Goal: Complete application form: Complete application form

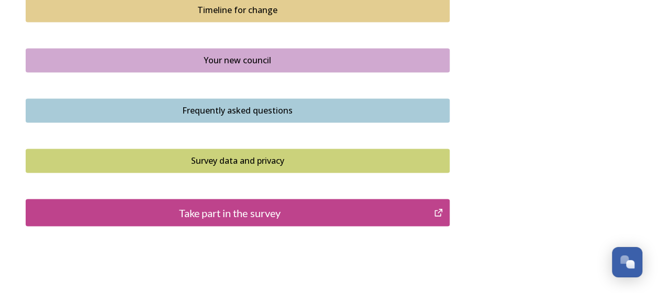
scroll to position [831, 0]
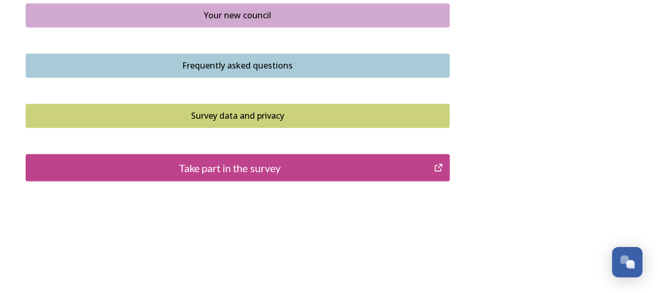
click at [304, 164] on div "Take part in the survey" at bounding box center [230, 168] width 398 height 16
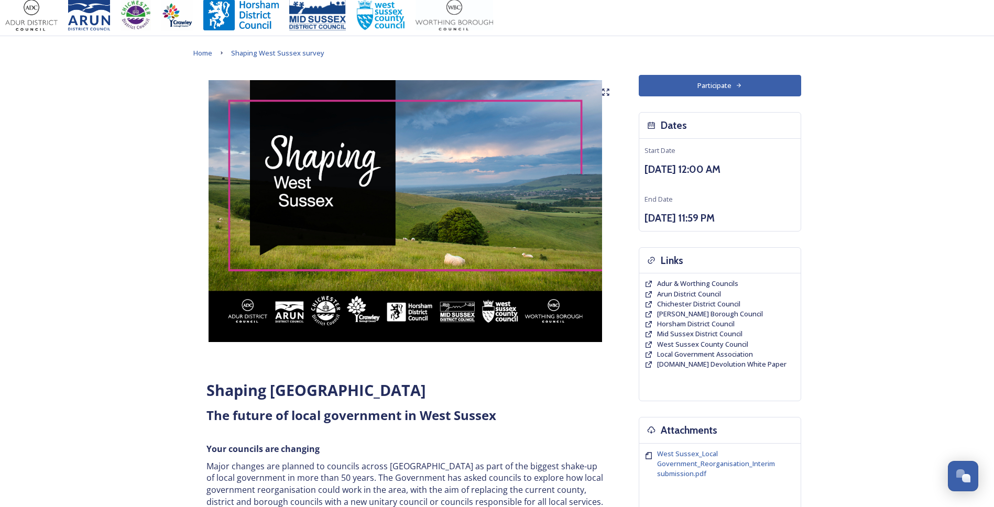
scroll to position [0, 0]
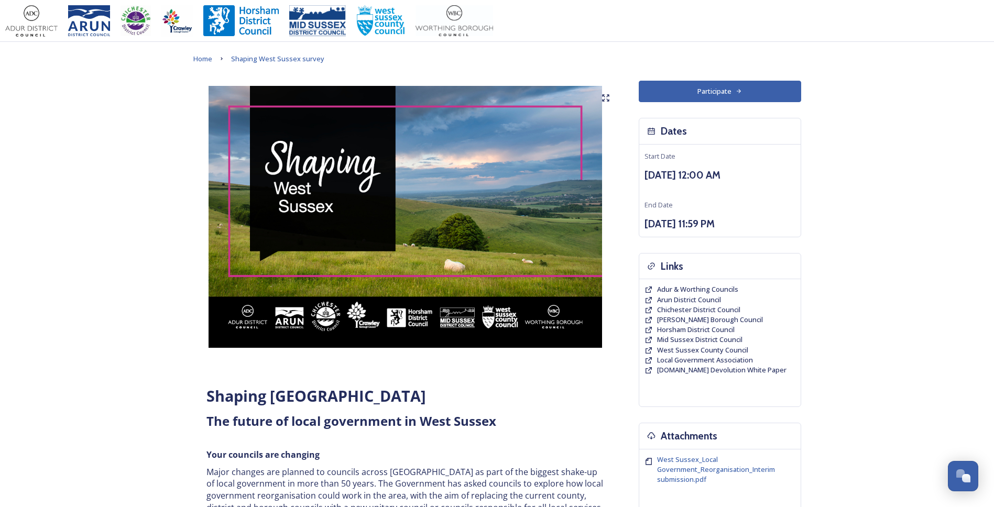
click at [666, 91] on button "Participate" at bounding box center [720, 91] width 162 height 21
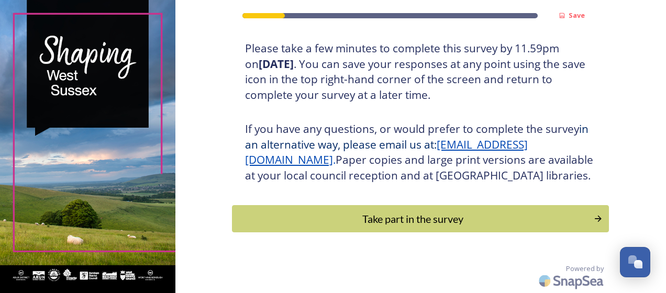
scroll to position [210, 0]
click at [322, 221] on div "Take part in the survey" at bounding box center [413, 219] width 354 height 16
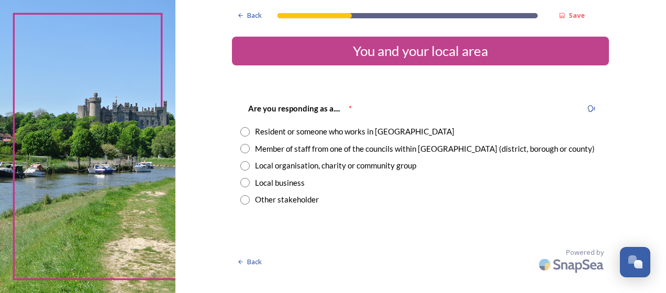
click at [262, 148] on div "Member of staff from one of the councils within [GEOGRAPHIC_DATA] (district, bo…" at bounding box center [425, 149] width 340 height 12
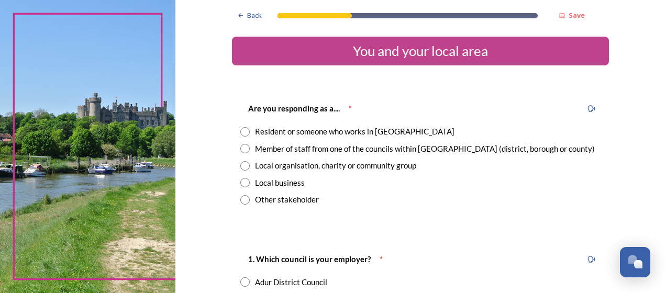
radio input "true"
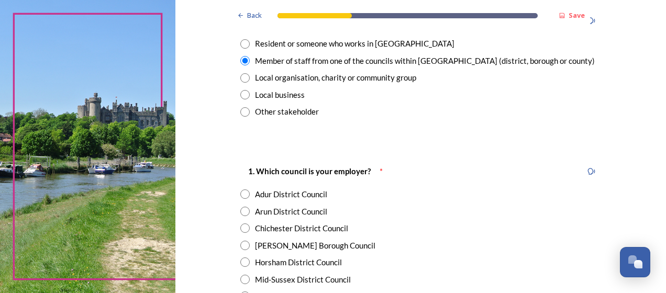
scroll to position [105, 0]
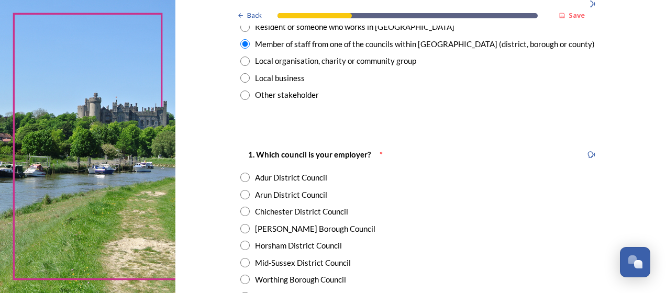
click at [304, 227] on div "[PERSON_NAME] Borough Council" at bounding box center [315, 229] width 120 height 12
radio input "true"
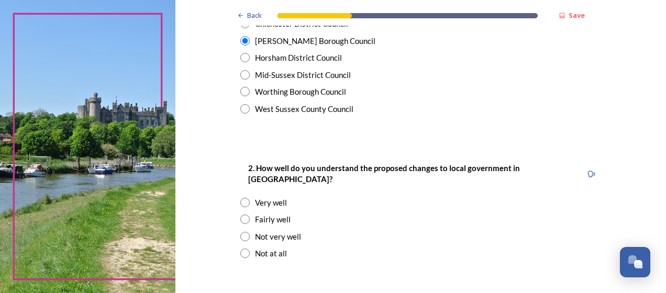
scroll to position [314, 0]
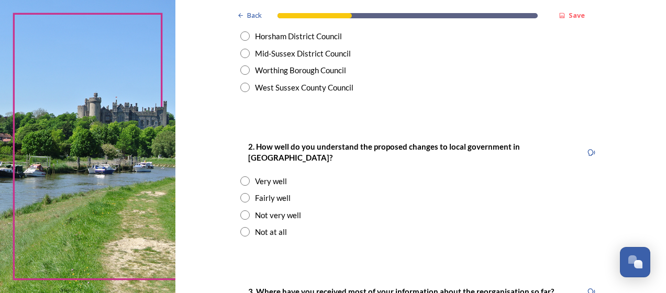
click at [281, 192] on div "Fairly well" at bounding box center [273, 198] width 36 height 12
radio input "true"
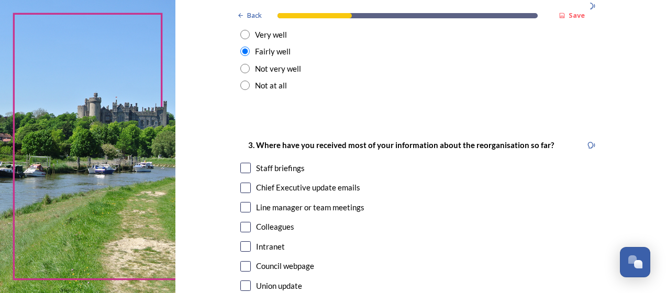
scroll to position [471, 0]
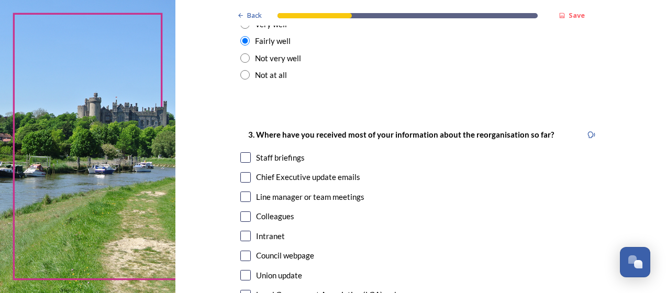
click at [262, 171] on div "Chief Executive update emails" at bounding box center [308, 177] width 104 height 12
checkbox input "true"
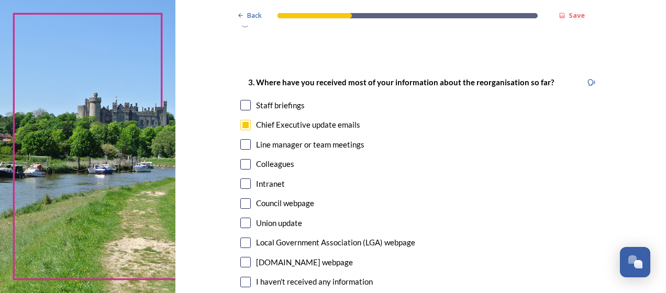
click at [251, 237] on div "Local Government Association (LGA) webpage" at bounding box center [420, 243] width 360 height 12
checkbox input "true"
click at [296, 100] on div "Staff briefings" at bounding box center [280, 106] width 49 height 12
checkbox input "true"
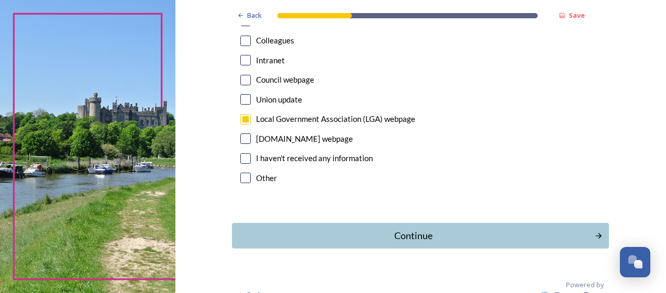
scroll to position [652, 0]
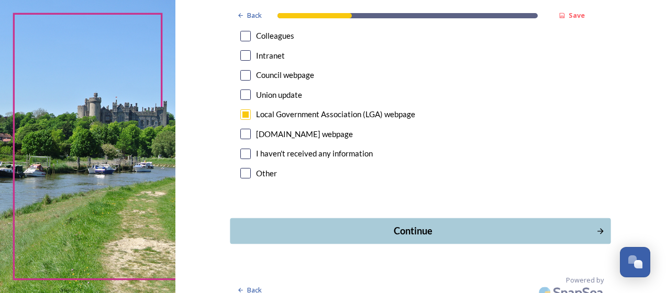
click at [307, 224] on div "Continue" at bounding box center [413, 231] width 355 height 14
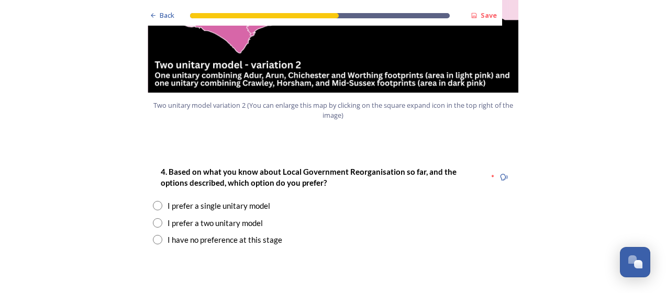
scroll to position [1309, 0]
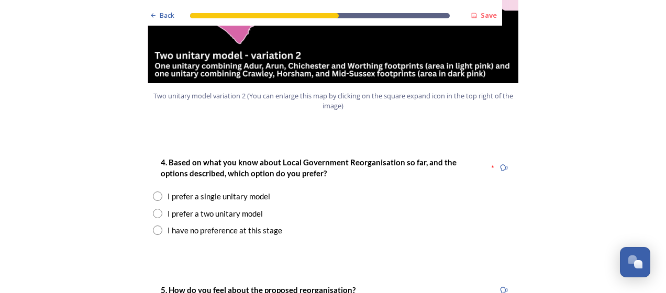
click at [153, 209] on input "radio" at bounding box center [157, 213] width 9 height 9
radio input "true"
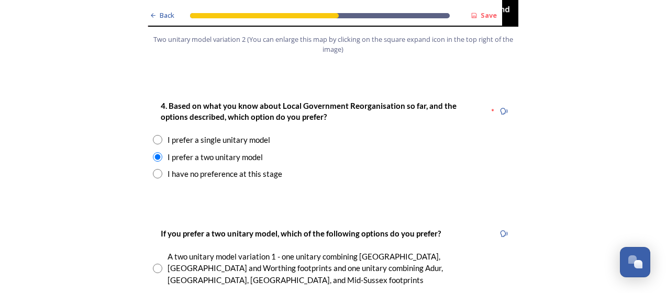
scroll to position [1414, 0]
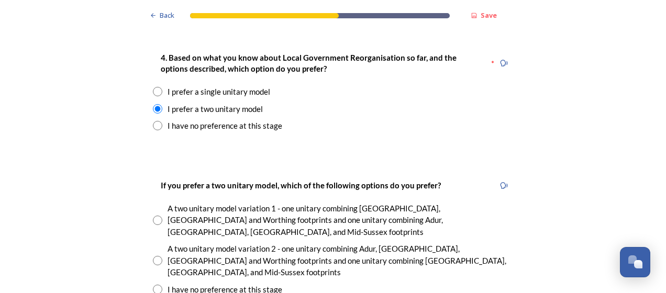
click at [154, 256] on input "radio" at bounding box center [157, 260] width 9 height 9
radio input "true"
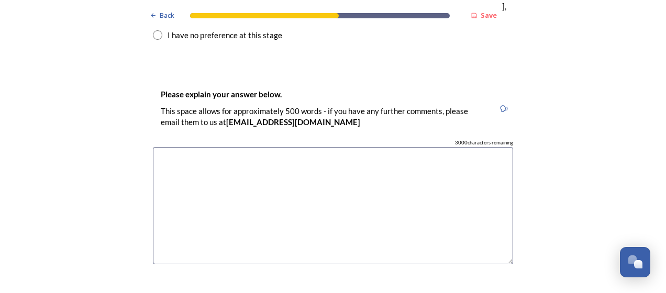
scroll to position [1676, 0]
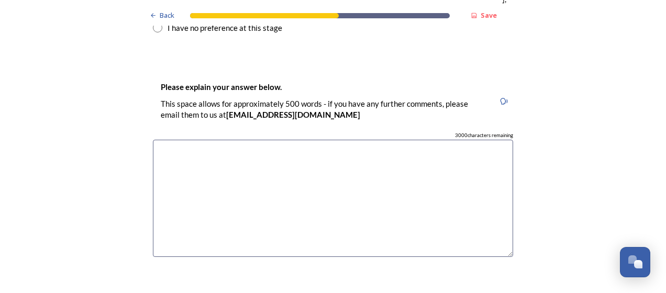
click at [384, 140] on textarea at bounding box center [333, 199] width 360 height 118
type textarea "P"
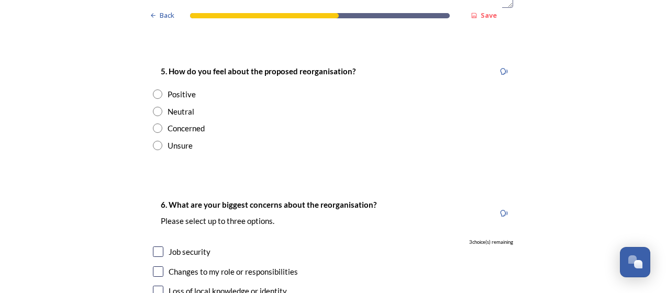
scroll to position [1938, 0]
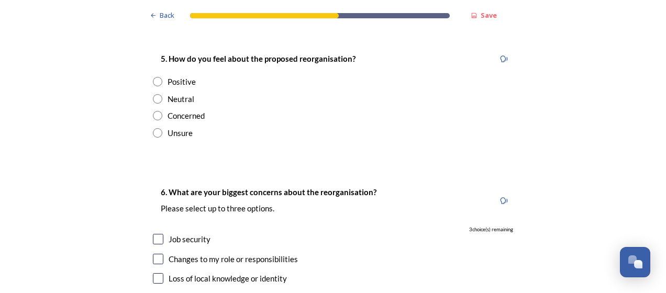
type textarea "Feels like this opetion provides the most even split of population. HRA - Worth…"
click at [153, 94] on input "radio" at bounding box center [157, 98] width 9 height 9
radio input "true"
click at [169, 234] on div "Job security" at bounding box center [190, 240] width 42 height 12
checkbox input "true"
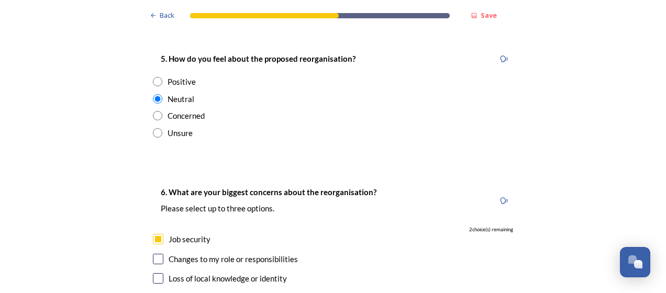
checkbox input "true"
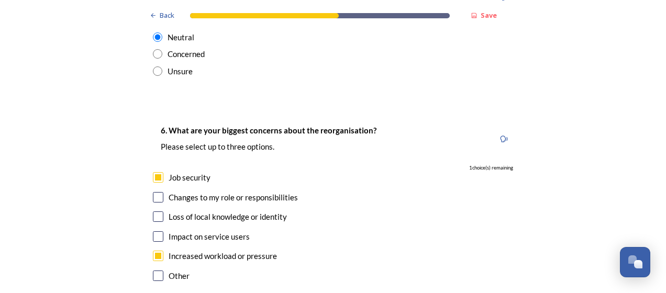
scroll to position [2043, 0]
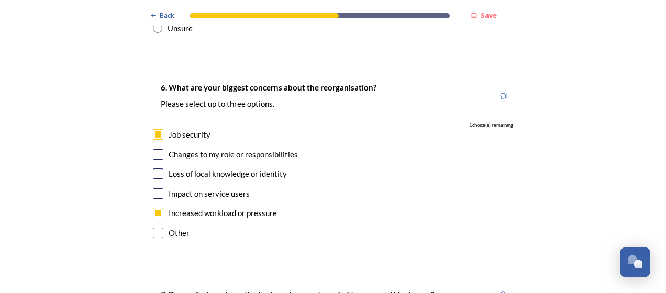
click at [154, 228] on input "checkbox" at bounding box center [158, 233] width 10 height 10
click at [162, 227] on div "Other" at bounding box center [333, 233] width 360 height 12
checkbox input "false"
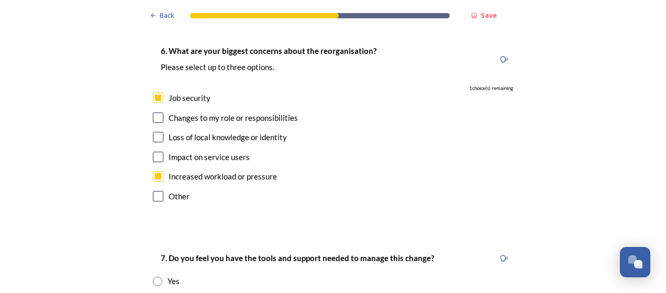
scroll to position [2095, 0]
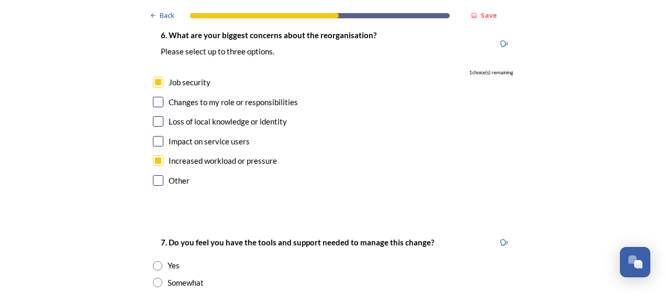
radio input "true"
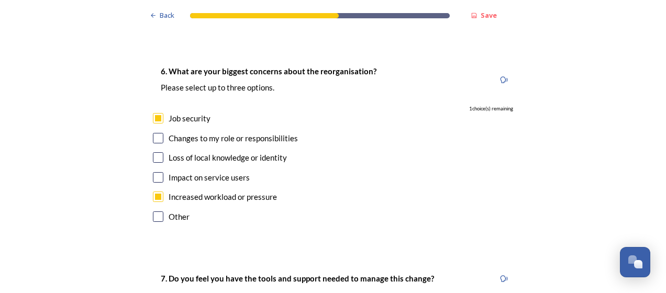
scroll to position [2043, 0]
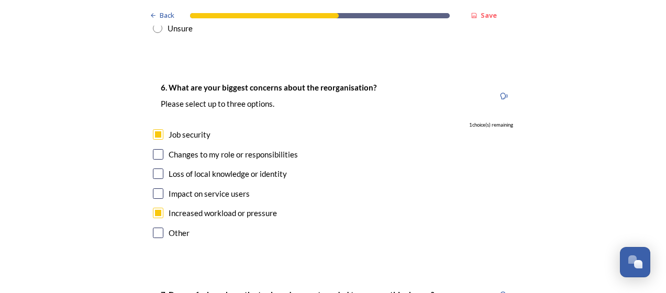
click at [163, 188] on div "Impact on service users" at bounding box center [333, 194] width 360 height 12
checkbox input "true"
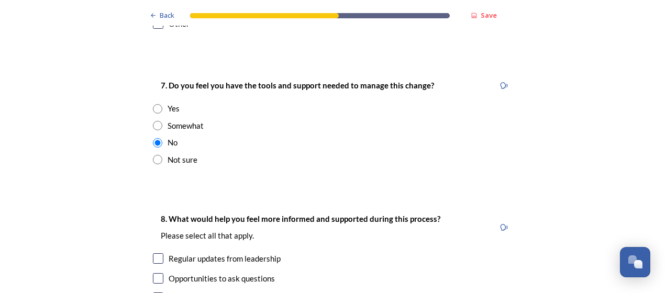
scroll to position [2305, 0]
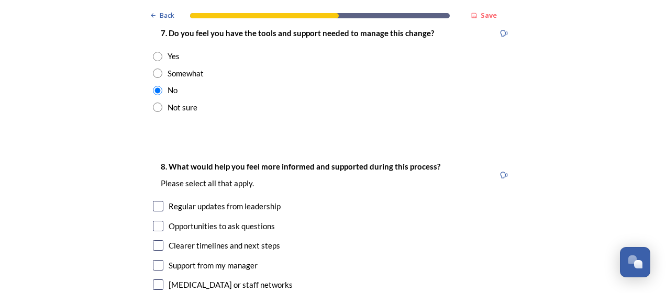
click at [153, 240] on input "checkbox" at bounding box center [158, 245] width 10 height 10
checkbox input "true"
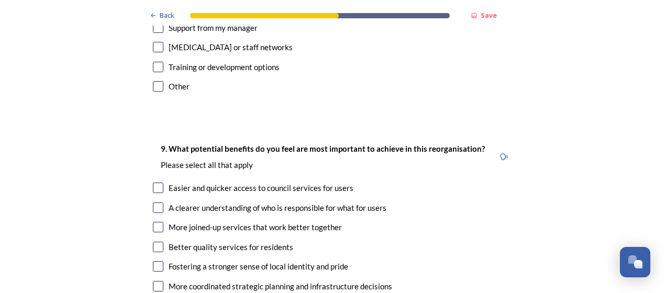
scroll to position [2567, 0]
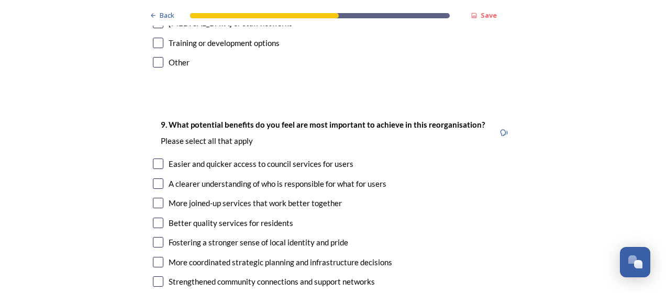
click at [158, 257] on input "checkbox" at bounding box center [158, 262] width 10 height 10
checkbox input "true"
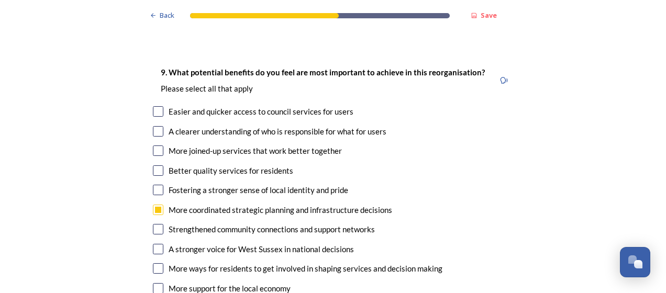
click at [157, 283] on input "checkbox" at bounding box center [158, 288] width 10 height 10
checkbox input "true"
click at [161, 126] on div "A clearer understanding of who is responsible for what for users" at bounding box center [333, 132] width 360 height 12
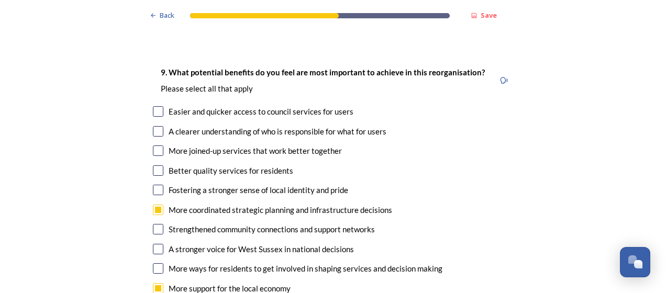
checkbox input "true"
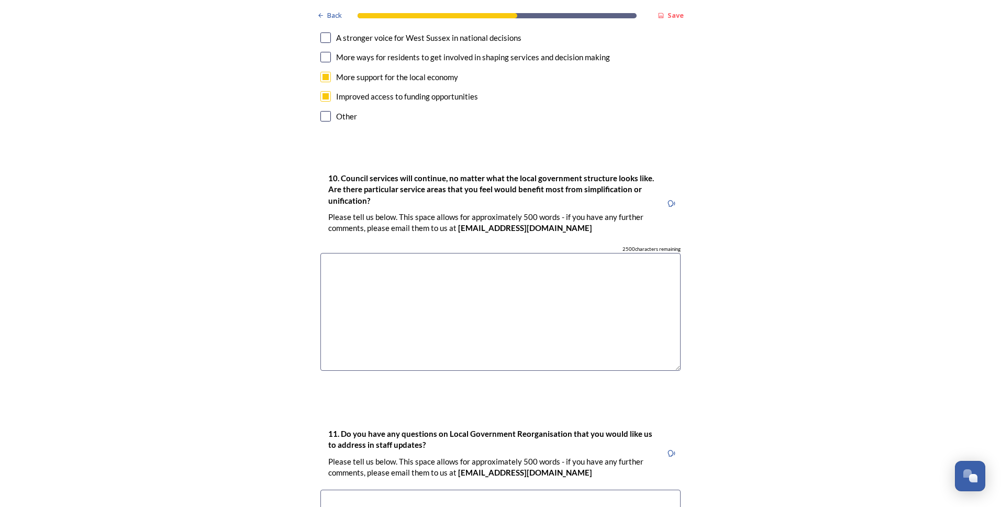
scroll to position [2828, 0]
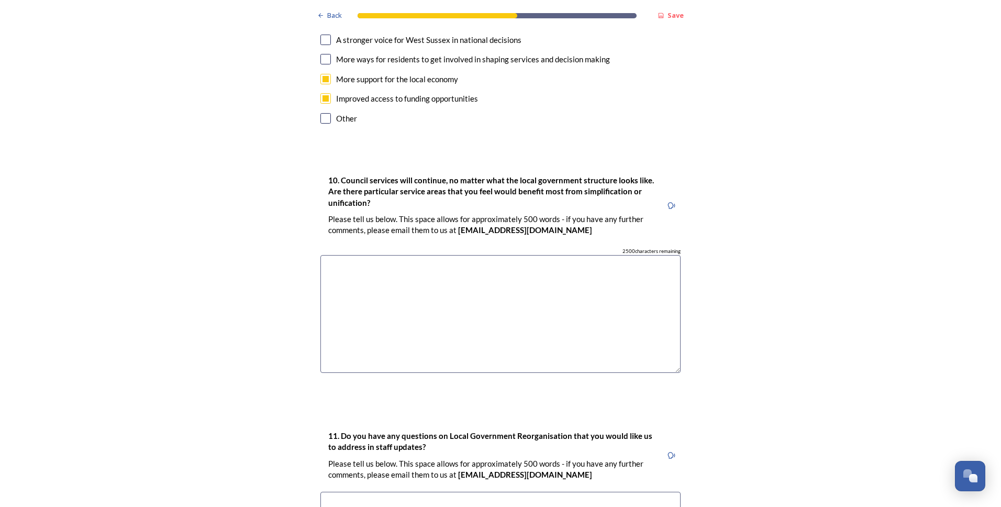
click at [588, 255] on textarea at bounding box center [501, 314] width 360 height 118
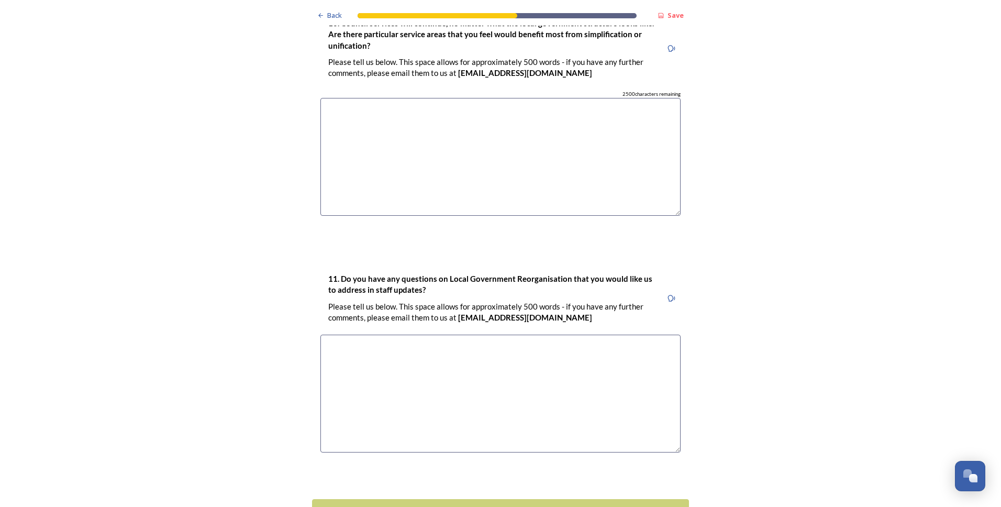
scroll to position [3010, 0]
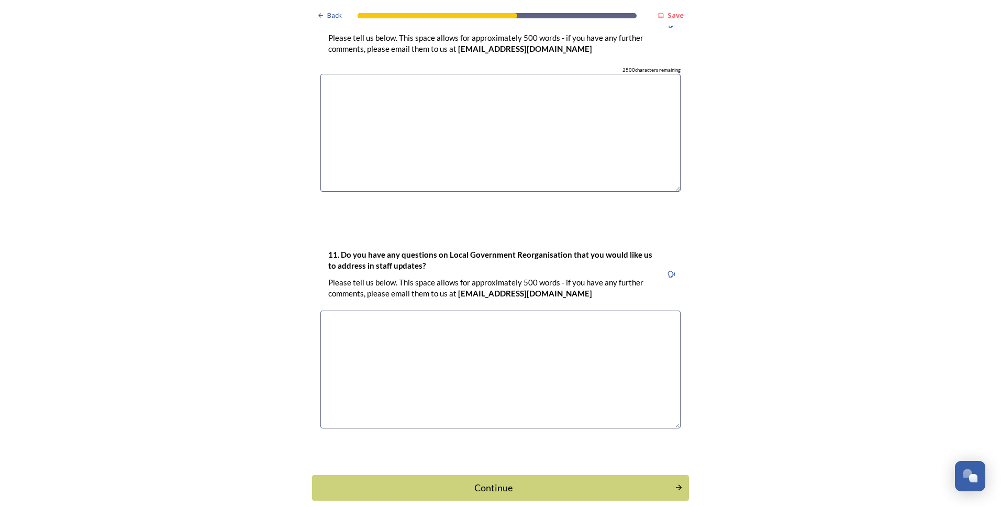
click at [607, 293] on textarea at bounding box center [501, 370] width 360 height 118
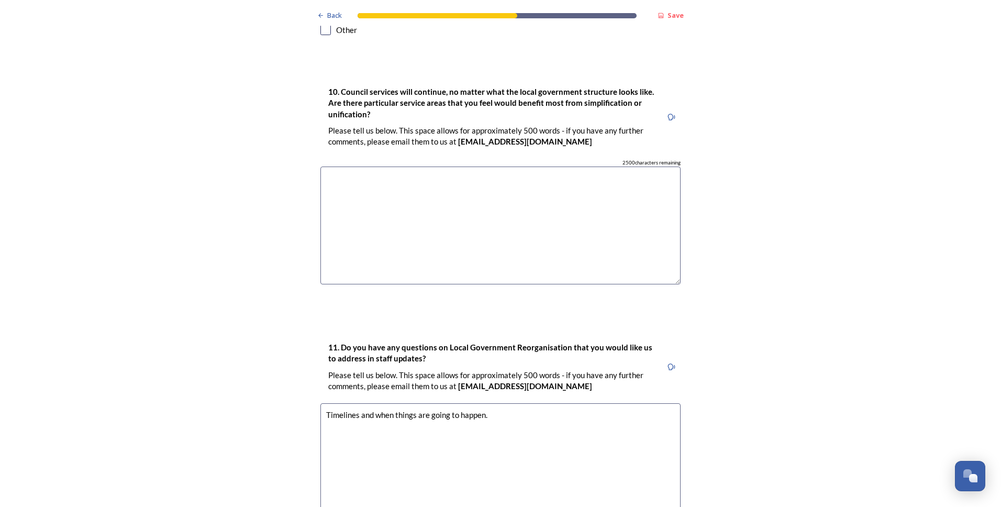
scroll to position [2800, 0]
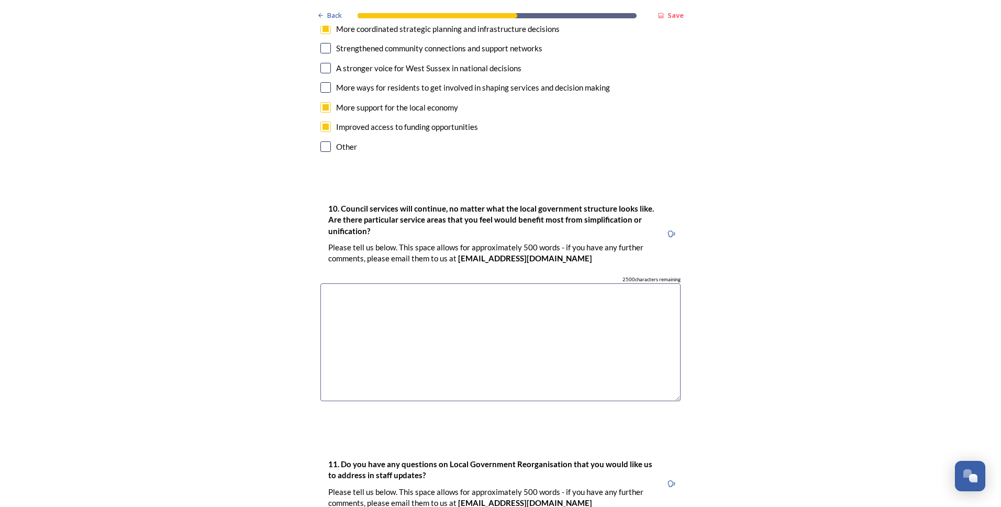
type textarea "Timelines and when things are going to happen."
click at [503, 293] on textarea at bounding box center [501, 342] width 360 height 118
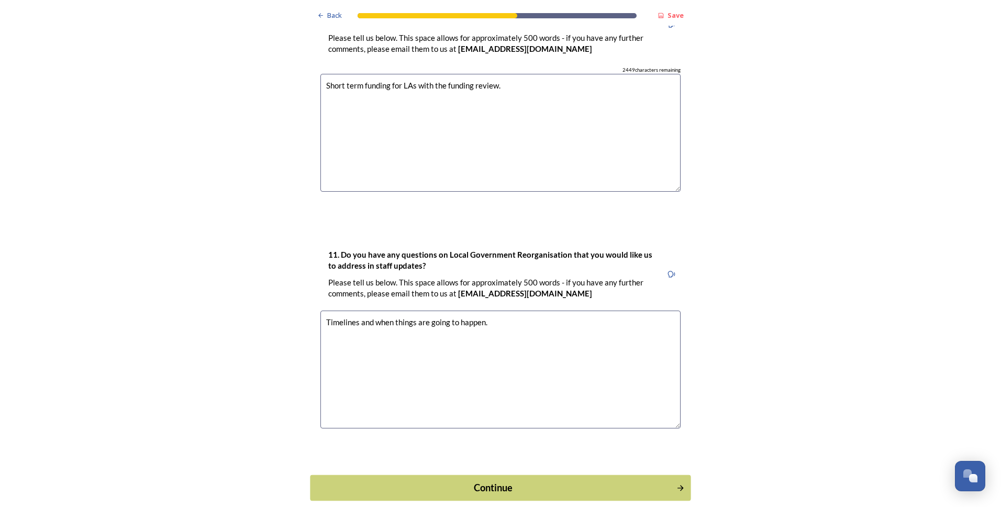
type textarea "Short term funding for LAs with the funding review."
click at [536, 293] on button "Continue" at bounding box center [500, 488] width 381 height 26
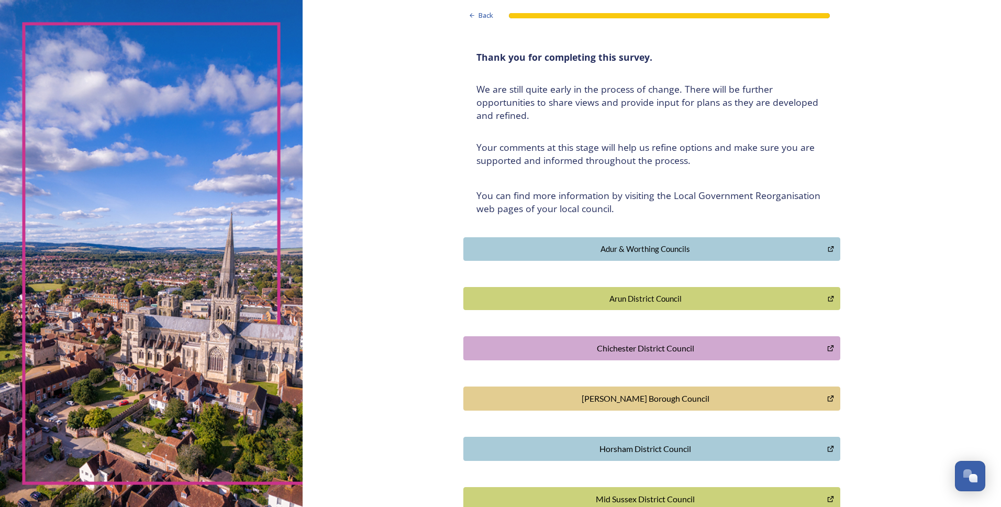
scroll to position [0, 0]
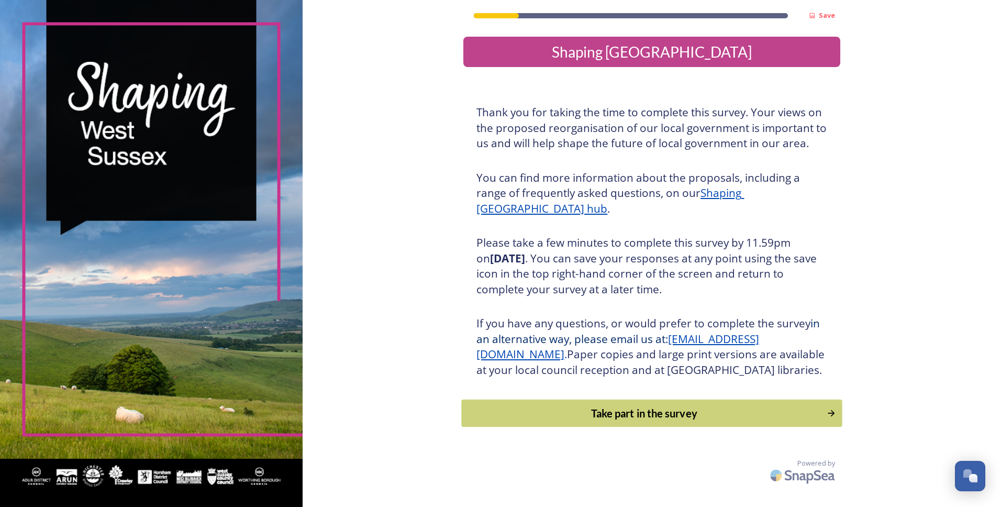
click at [685, 421] on div "Take part in the survey" at bounding box center [645, 413] width 354 height 16
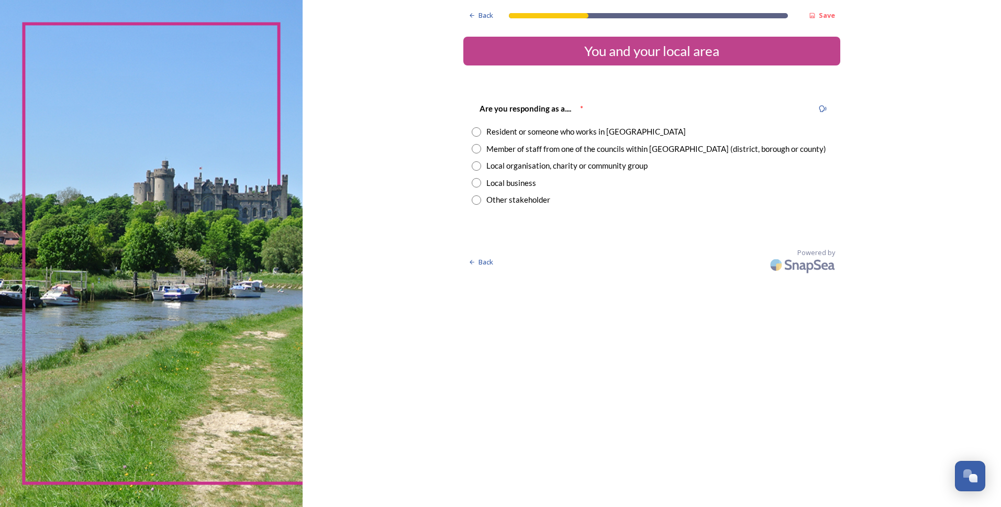
click at [505, 129] on div "Resident or someone who works in [GEOGRAPHIC_DATA]" at bounding box center [587, 132] width 200 height 12
radio input "true"
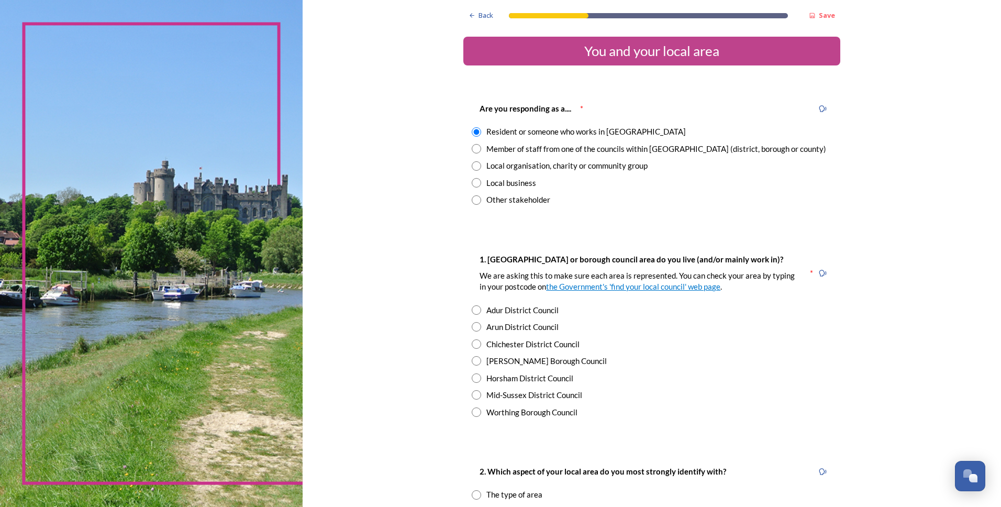
click at [521, 365] on div "[PERSON_NAME] Borough Council" at bounding box center [547, 361] width 120 height 12
radio input "true"
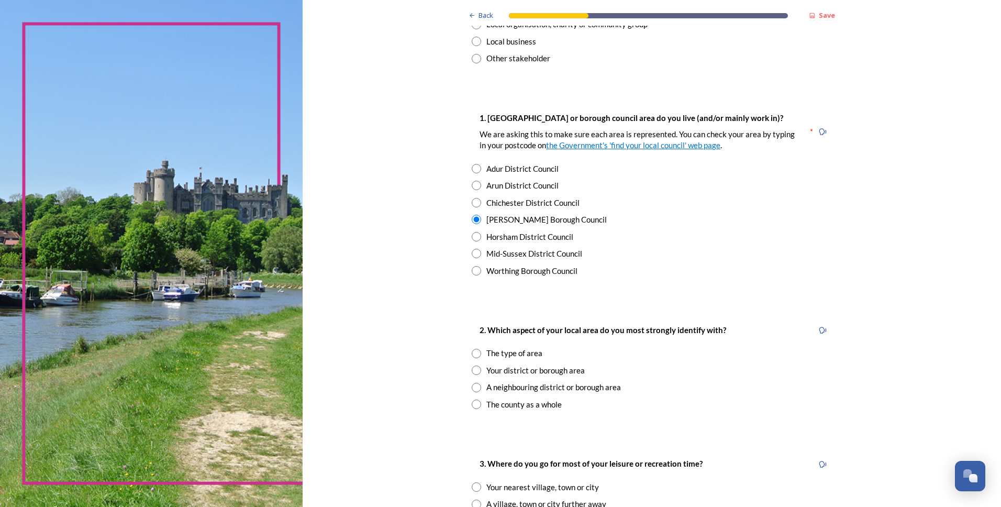
scroll to position [157, 0]
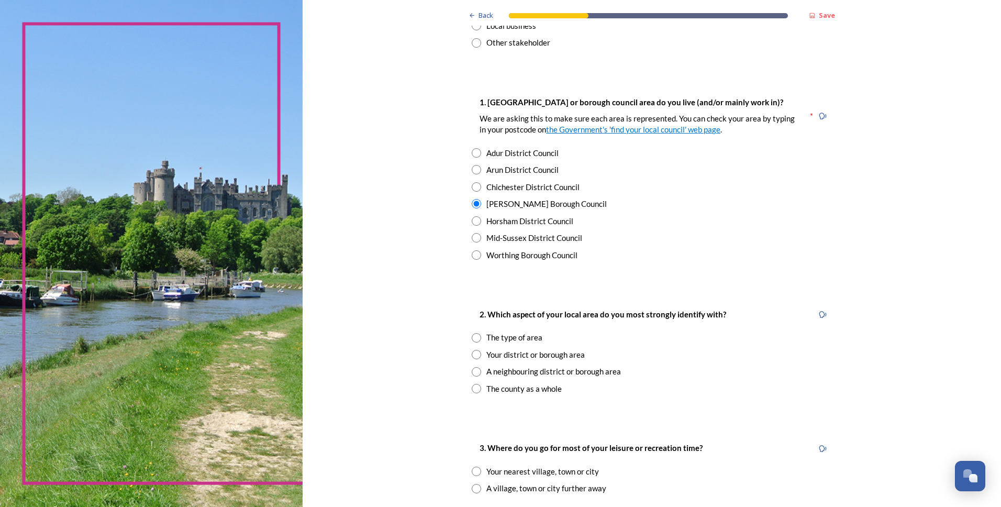
drag, startPoint x: 536, startPoint y: 356, endPoint x: 547, endPoint y: 360, distance: 11.1
click at [536, 356] on div "Your district or borough area" at bounding box center [536, 355] width 98 height 12
radio input "true"
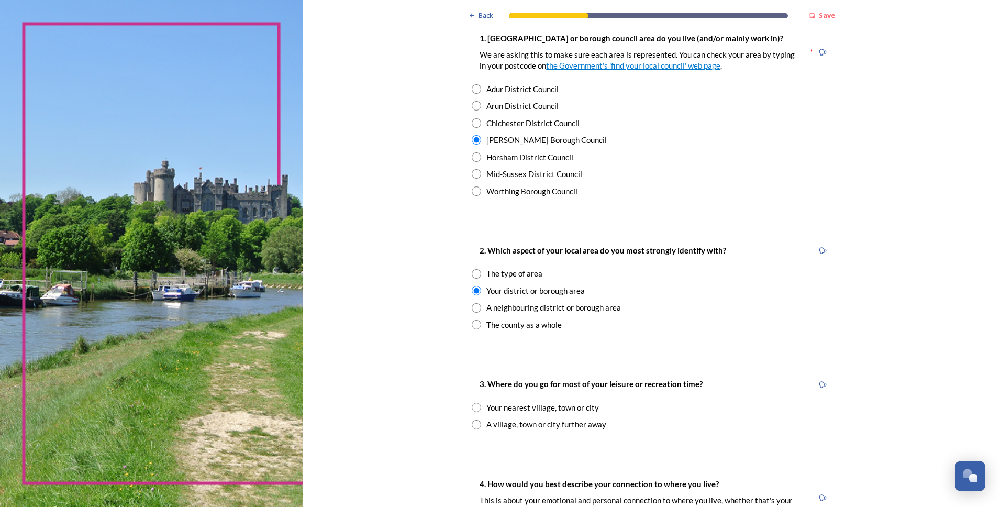
scroll to position [262, 0]
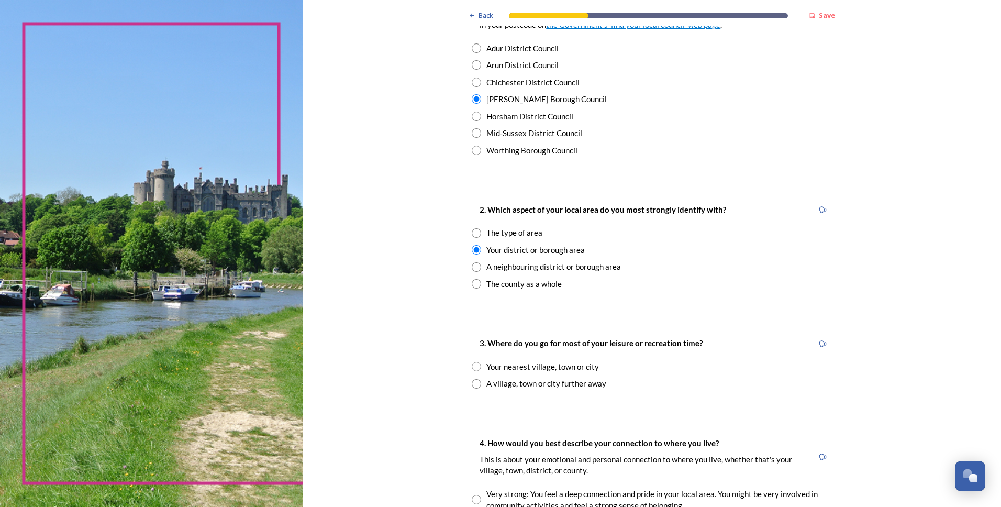
click at [517, 371] on div "Your nearest village, town or city" at bounding box center [543, 367] width 113 height 12
radio input "true"
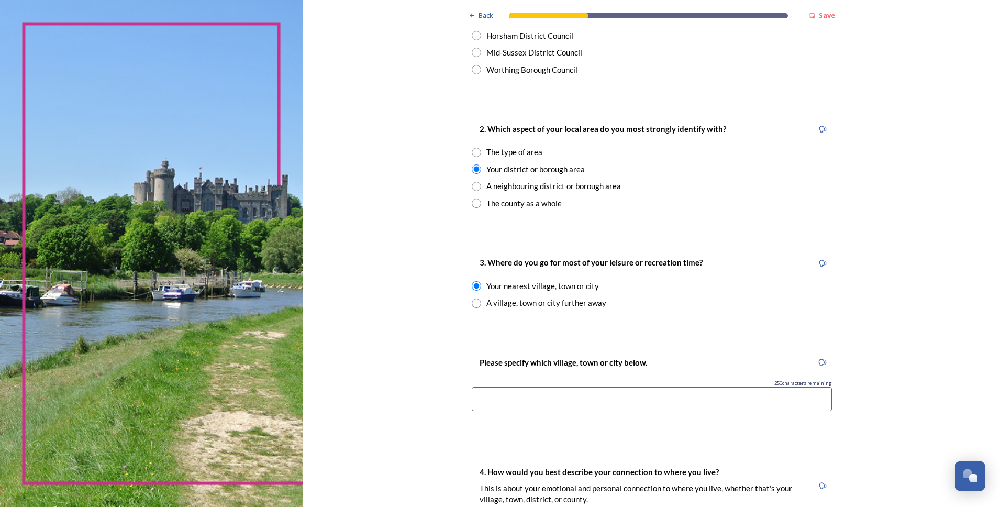
scroll to position [367, 0]
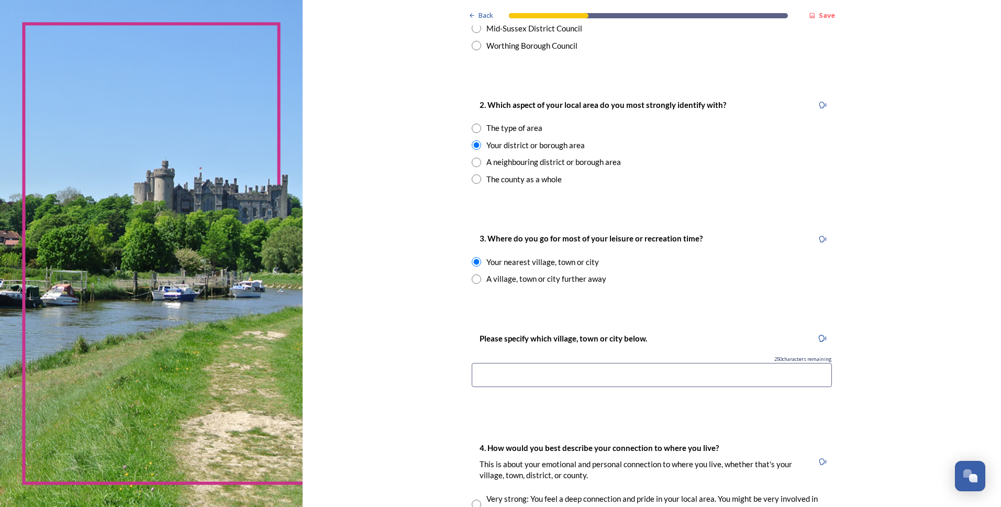
click at [573, 375] on input at bounding box center [652, 375] width 360 height 24
type input "Crawley"
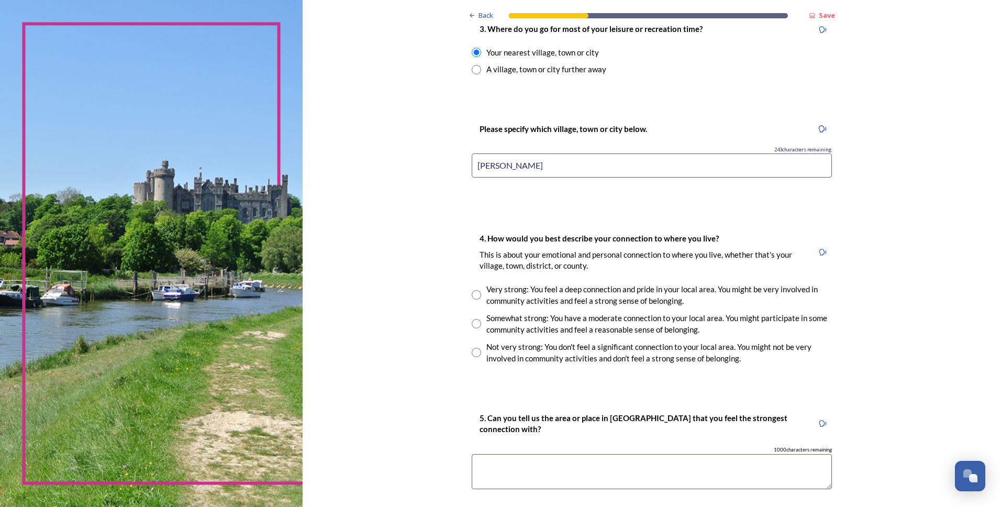
click at [472, 323] on input "radio" at bounding box center [476, 323] width 9 height 9
radio input "true"
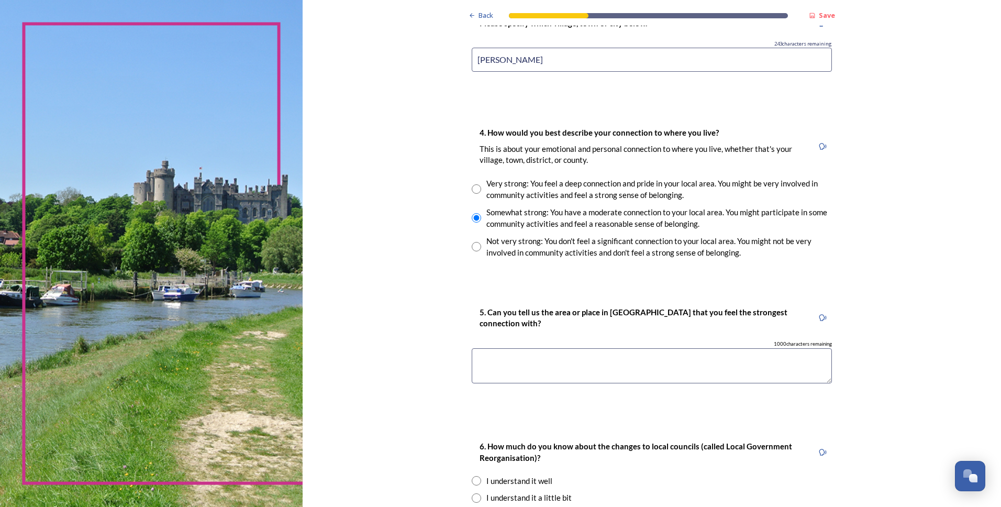
scroll to position [733, 0]
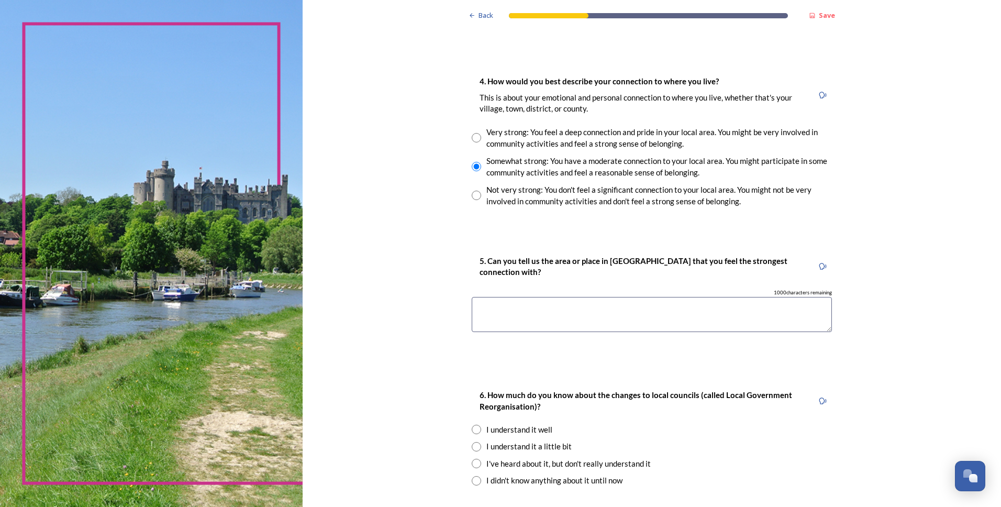
click at [573, 315] on textarea at bounding box center [652, 314] width 360 height 35
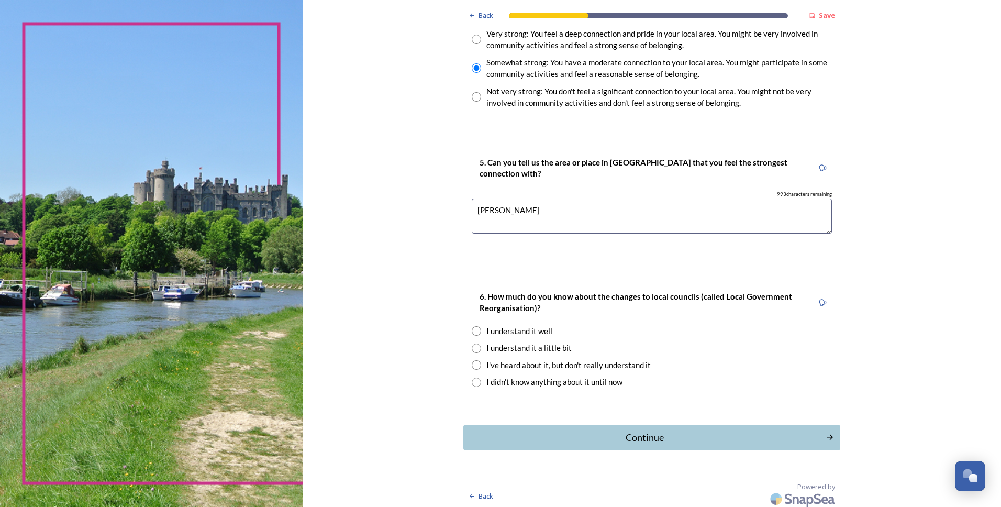
scroll to position [836, 0]
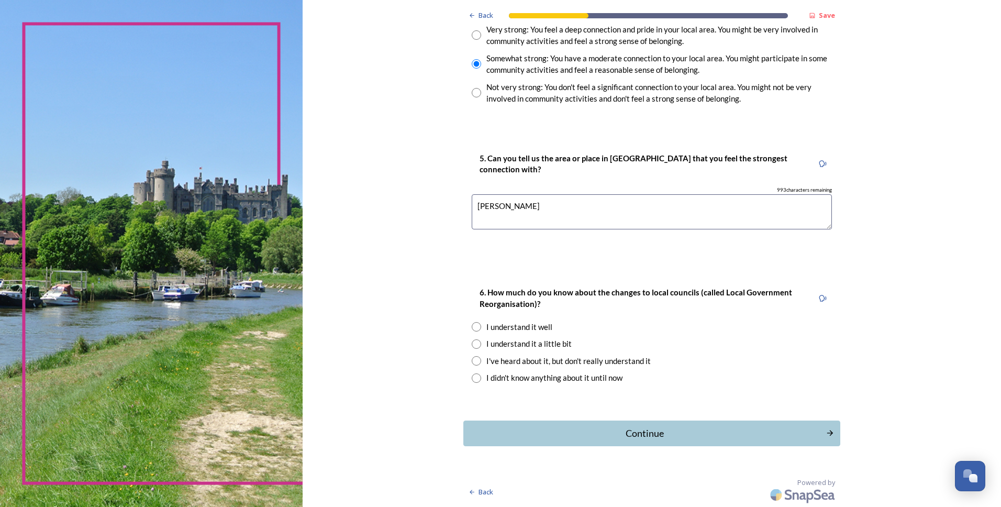
type textarea "Crawley"
click at [515, 340] on div "I understand it a little bit" at bounding box center [529, 344] width 85 height 12
radio input "true"
click at [659, 440] on div "Continue" at bounding box center [645, 433] width 355 height 14
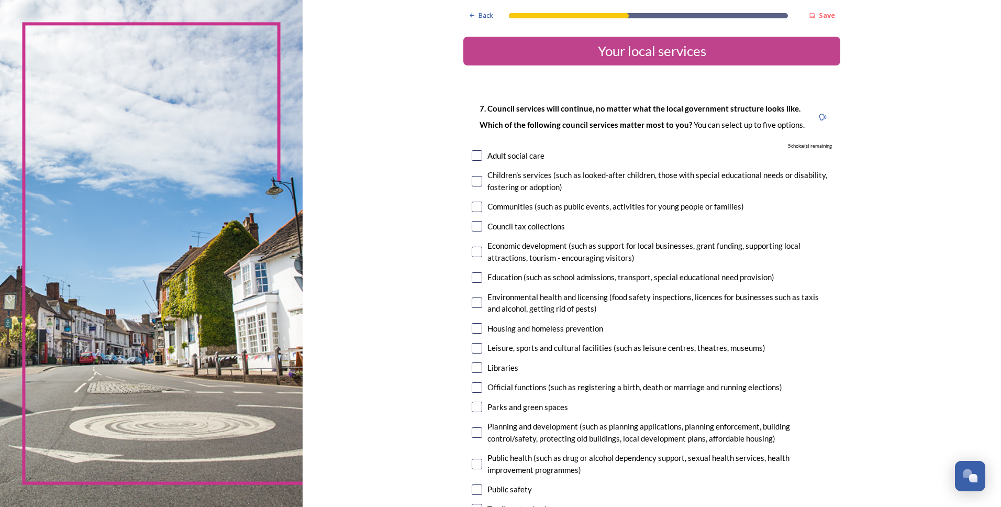
click at [472, 349] on input "checkbox" at bounding box center [477, 348] width 10 height 10
checkbox input "true"
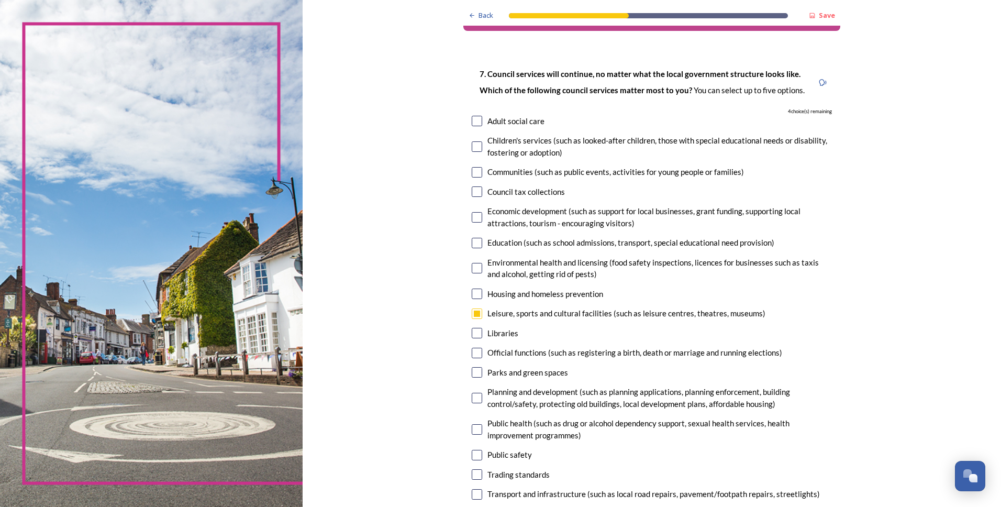
scroll to position [157, 0]
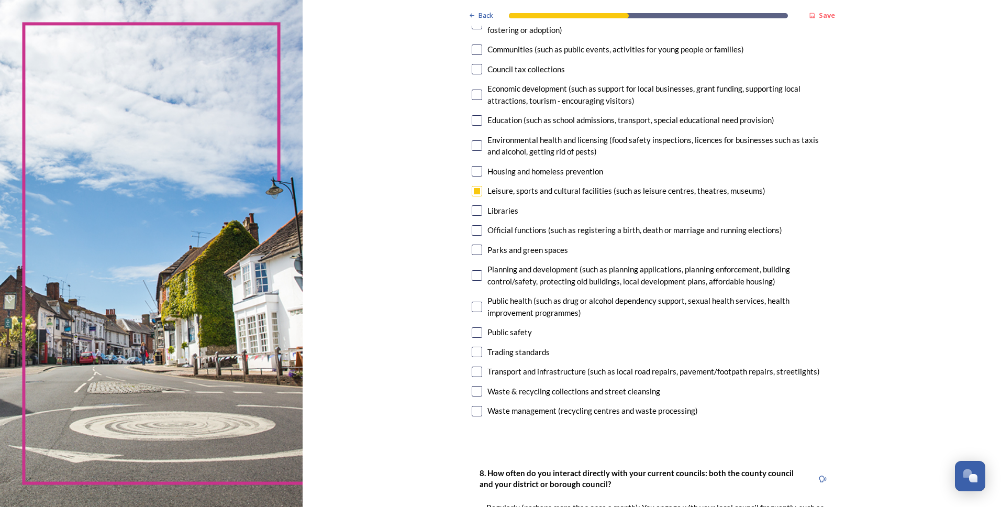
click at [475, 400] on div "7. Council services will continue, no matter what the local government structur…" at bounding box center [652, 183] width 377 height 496
click at [466, 390] on div "7. Council services will continue, no matter what the local government structur…" at bounding box center [652, 183] width 377 height 496
click at [472, 368] on input "checkbox" at bounding box center [477, 372] width 10 height 10
checkbox input "true"
click at [474, 389] on input "checkbox" at bounding box center [477, 391] width 10 height 10
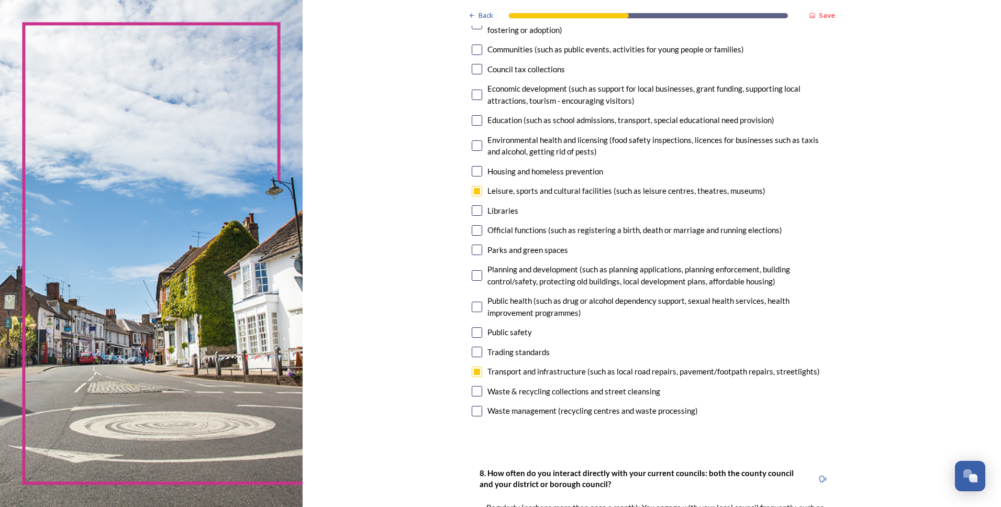
checkbox input "true"
click at [472, 124] on input "checkbox" at bounding box center [477, 120] width 10 height 10
checkbox input "true"
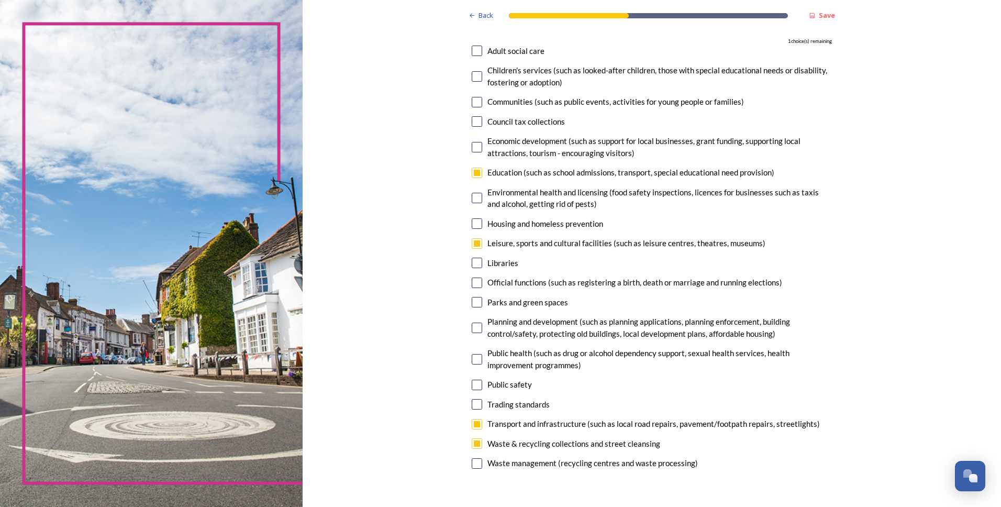
click at [472, 50] on input "checkbox" at bounding box center [477, 51] width 10 height 10
checkbox input "true"
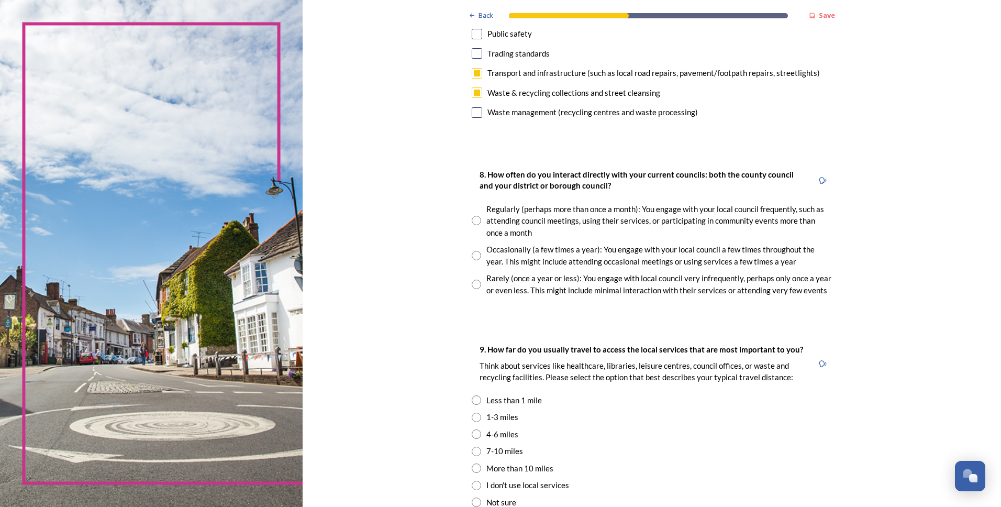
scroll to position [471, 0]
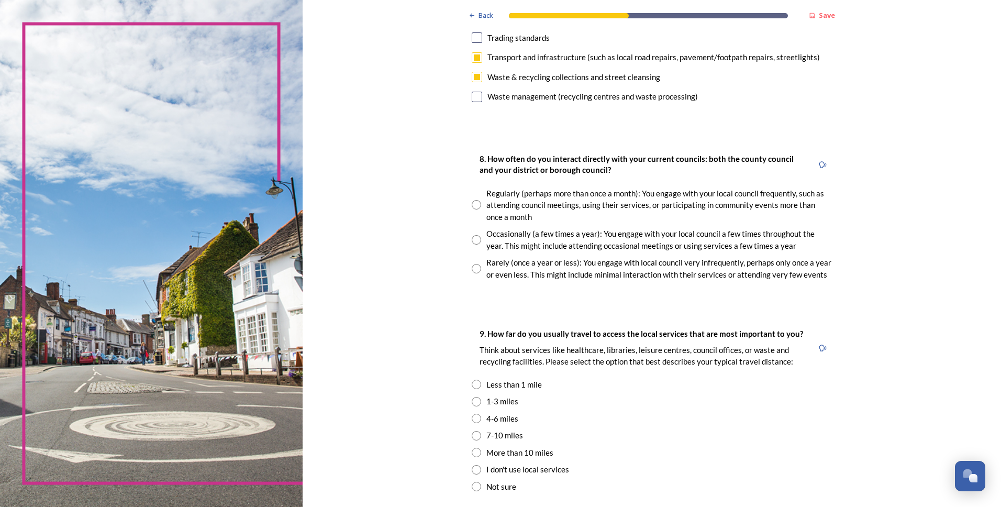
click at [472, 202] on input "radio" at bounding box center [476, 204] width 9 height 9
radio input "true"
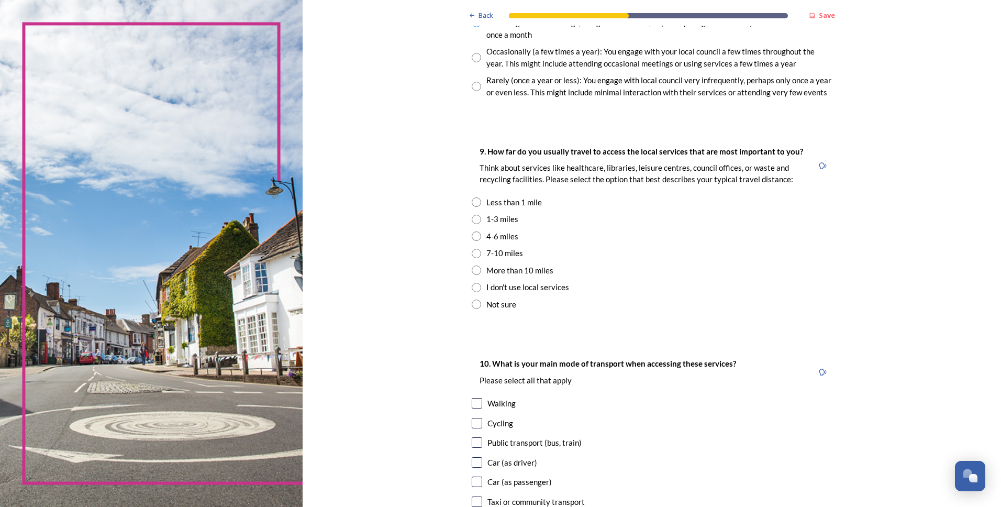
scroll to position [681, 0]
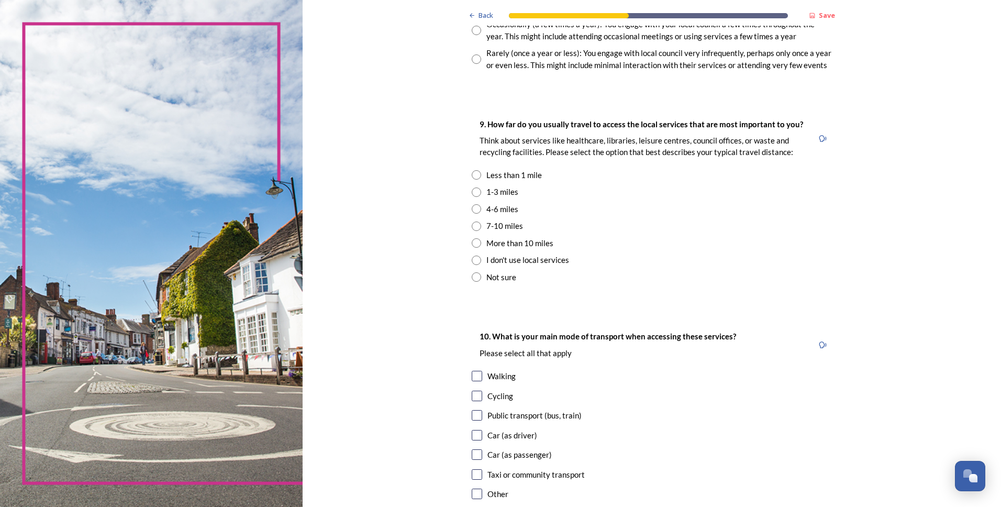
click at [487, 190] on div "1-3 miles" at bounding box center [503, 192] width 32 height 12
radio input "true"
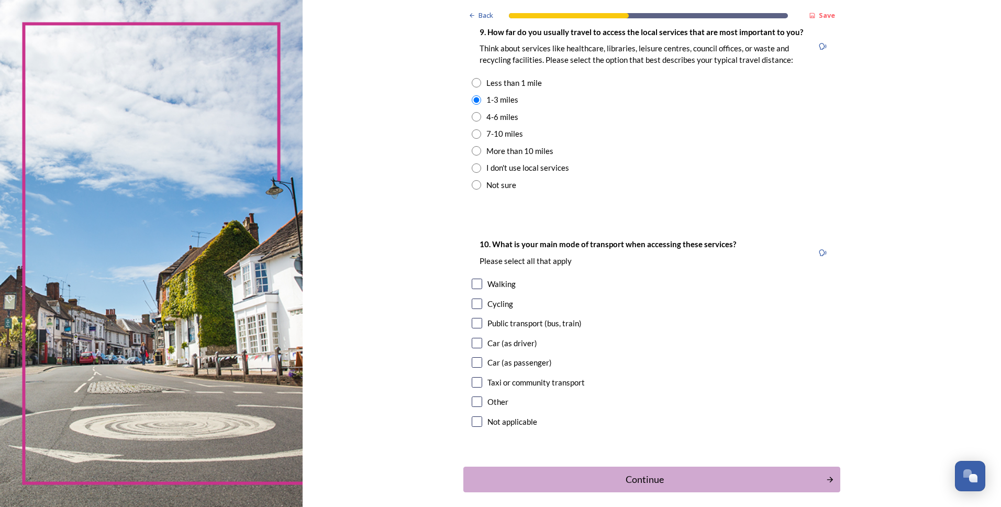
scroll to position [786, 0]
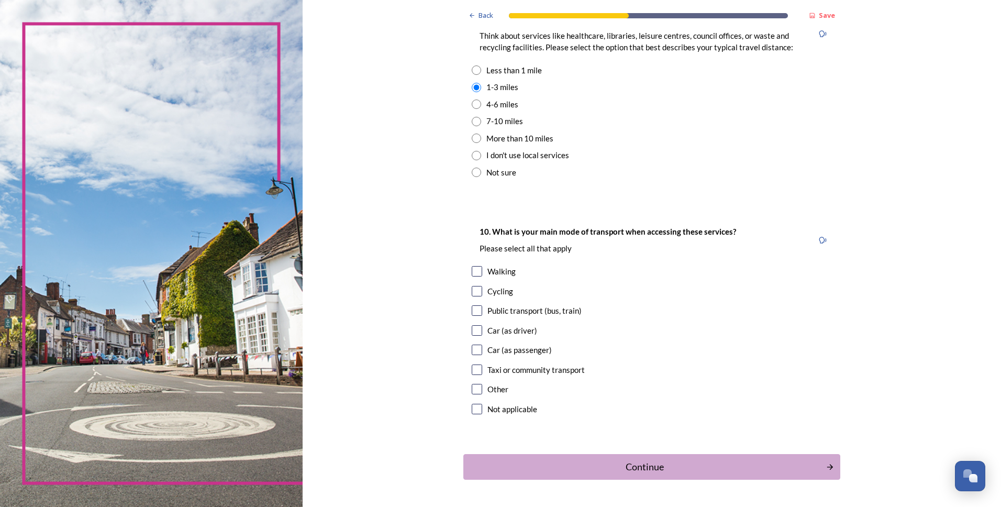
click at [479, 273] on div "Walking" at bounding box center [652, 272] width 360 height 12
checkbox input "true"
click at [472, 305] on input "checkbox" at bounding box center [477, 310] width 10 height 10
checkbox input "true"
click at [640, 456] on button "Continue" at bounding box center [652, 467] width 381 height 26
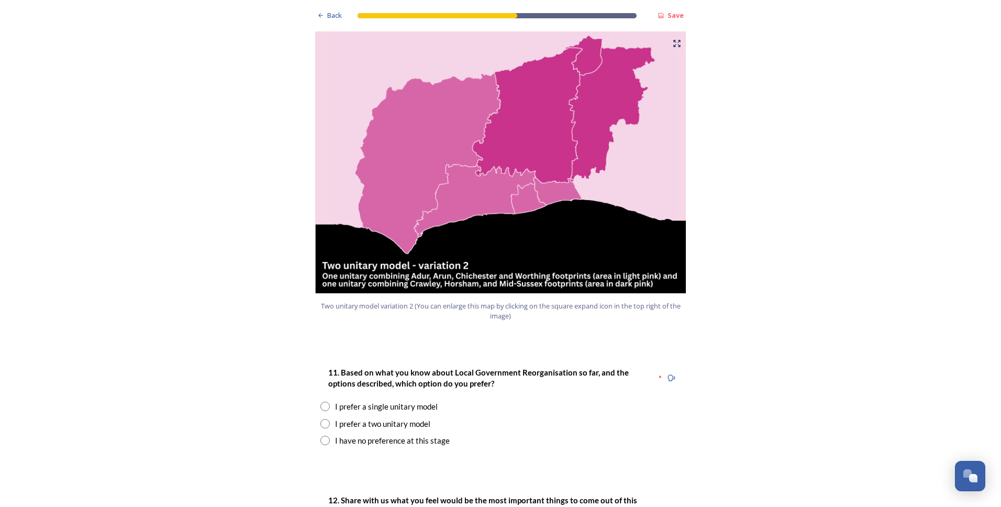
scroll to position [1100, 0]
click at [322, 419] on input "radio" at bounding box center [325, 423] width 9 height 9
radio input "true"
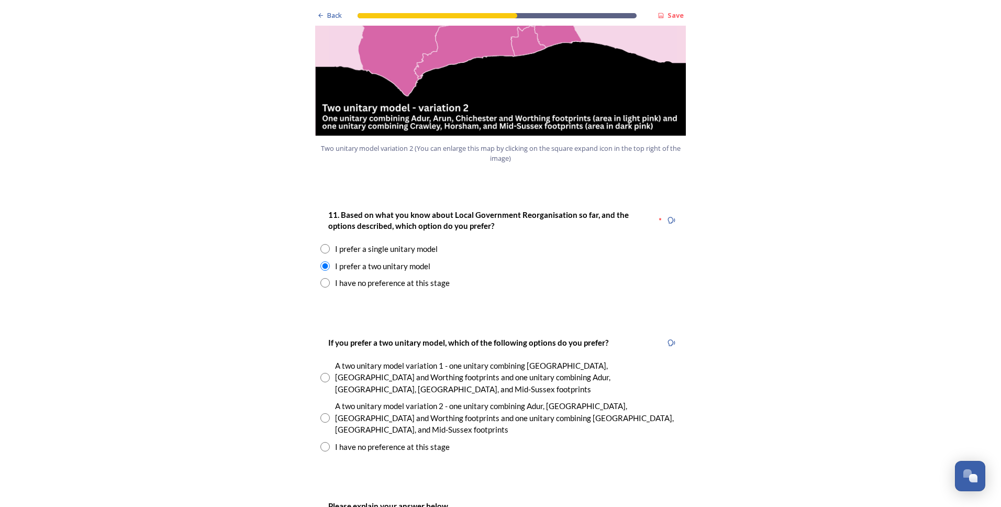
click at [323, 413] on input "radio" at bounding box center [325, 417] width 9 height 9
radio input "true"
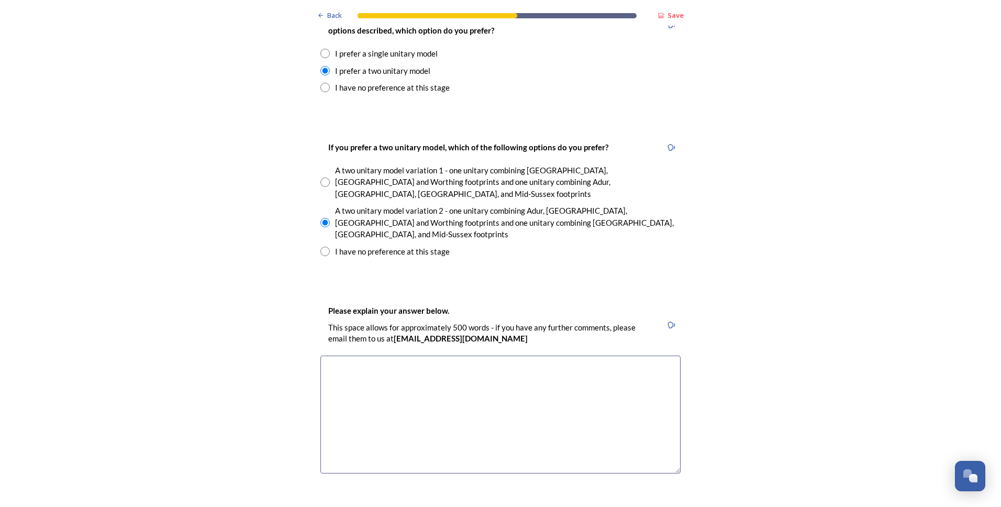
scroll to position [1467, 0]
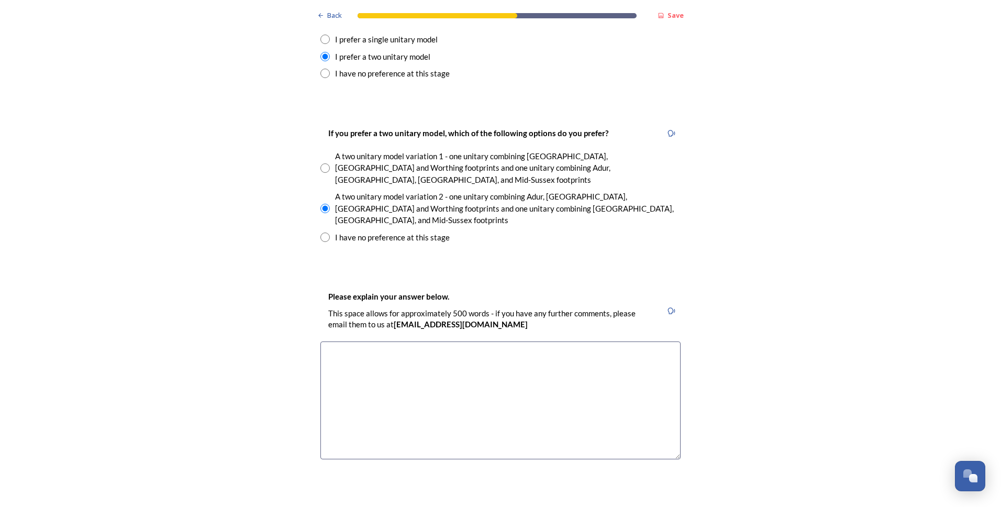
click at [548, 342] on textarea at bounding box center [501, 401] width 360 height 118
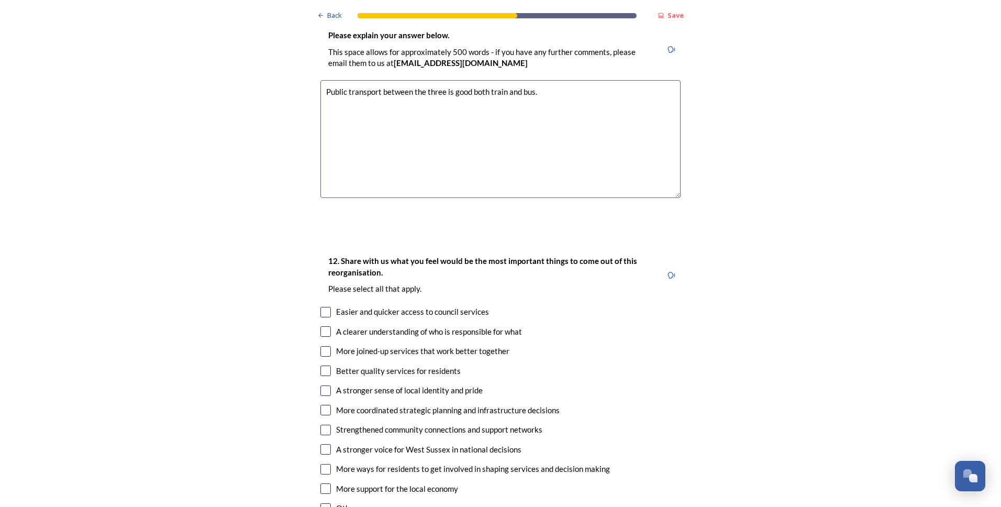
scroll to position [1729, 0]
type textarea "Public transport between the three is good both train and bus."
click at [321, 365] on input "checkbox" at bounding box center [326, 370] width 10 height 10
checkbox input "true"
click at [323, 326] on input "checkbox" at bounding box center [326, 331] width 10 height 10
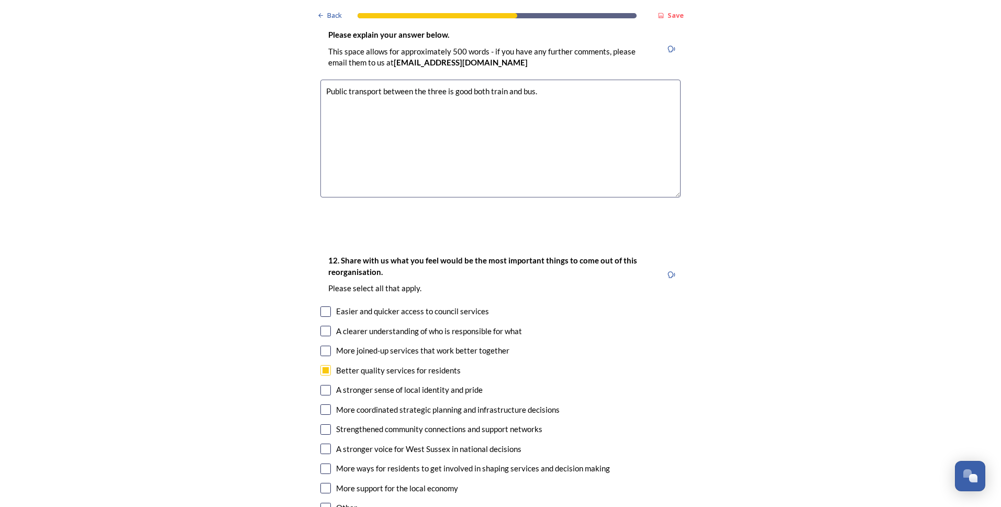
checkbox input "true"
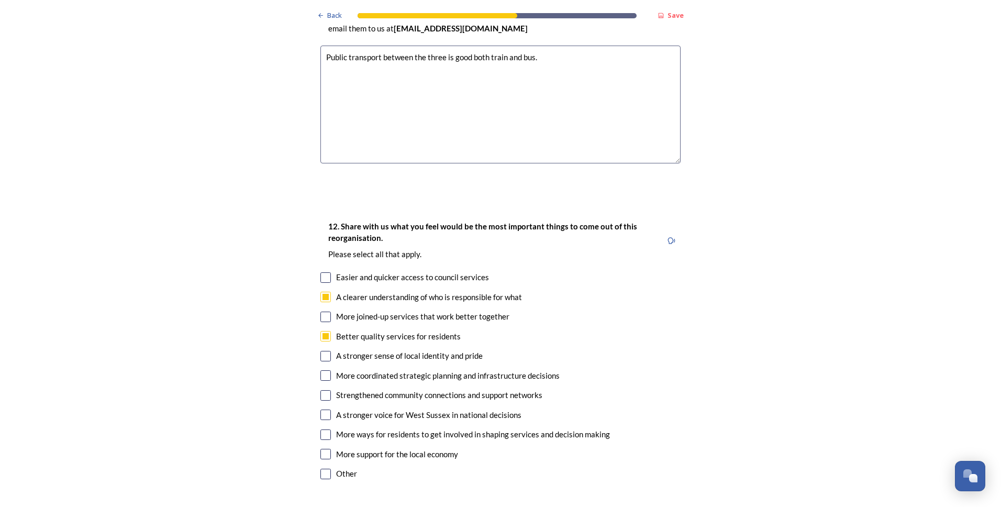
scroll to position [1781, 0]
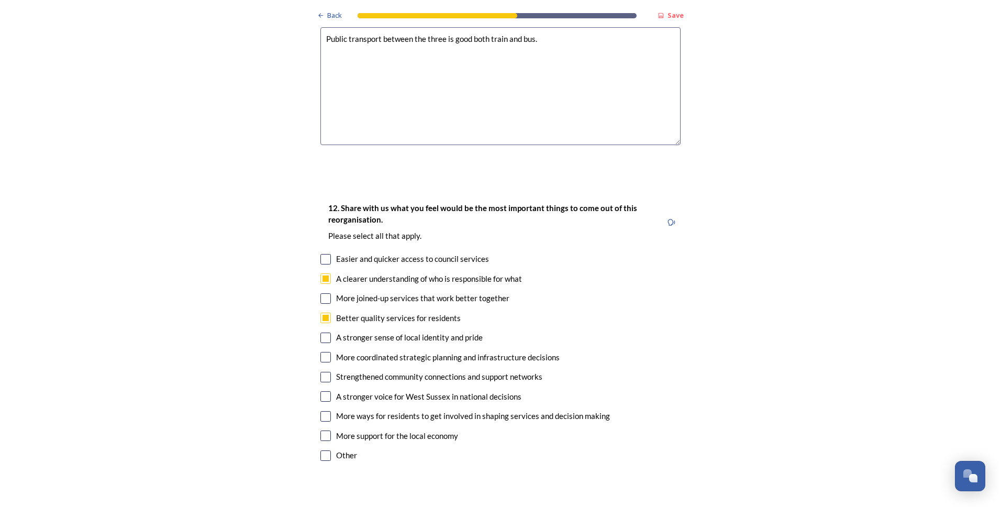
click at [324, 372] on input "checkbox" at bounding box center [326, 377] width 10 height 10
checkbox input "true"
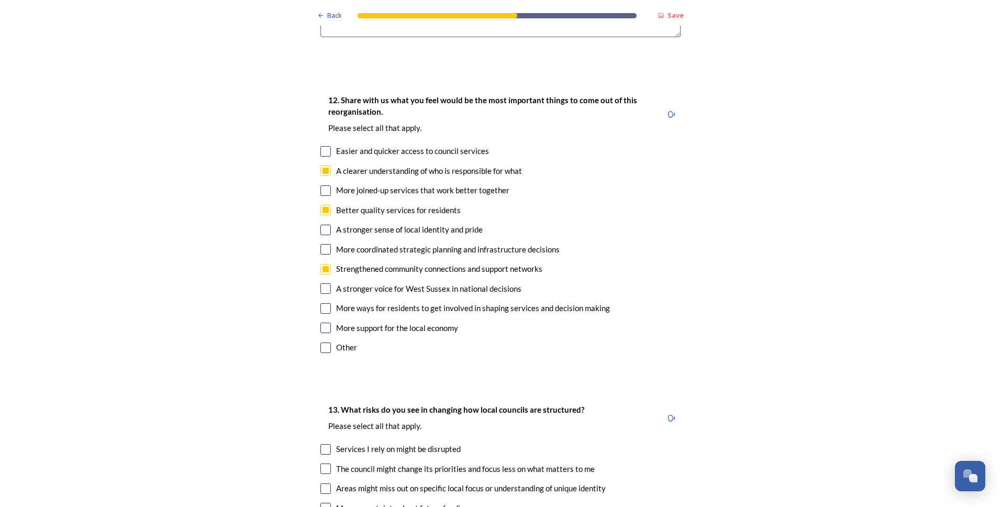
scroll to position [1990, 0]
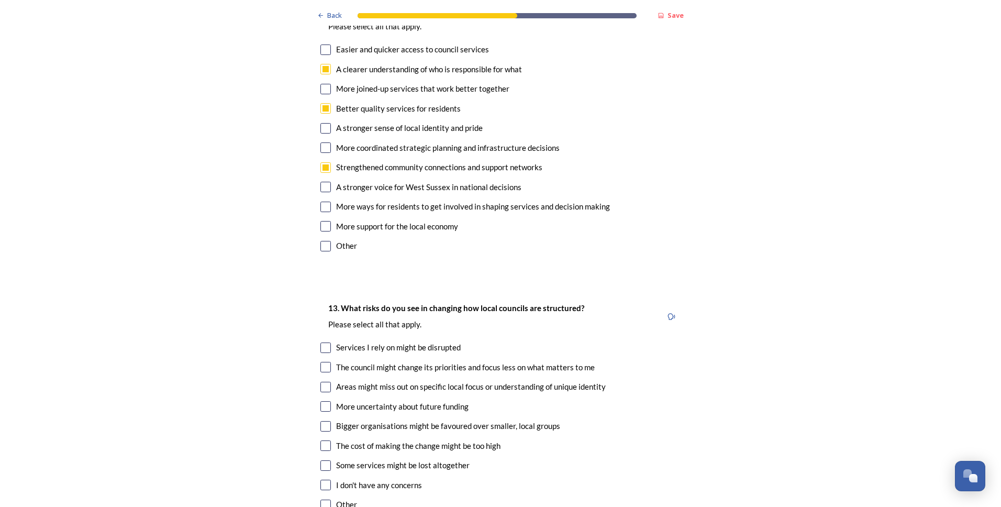
click at [325, 362] on input "checkbox" at bounding box center [326, 367] width 10 height 10
checkbox input "true"
click at [325, 401] on div "More uncertainty about future funding" at bounding box center [501, 407] width 360 height 12
checkbox input "true"
click at [321, 421] on input "checkbox" at bounding box center [326, 426] width 10 height 10
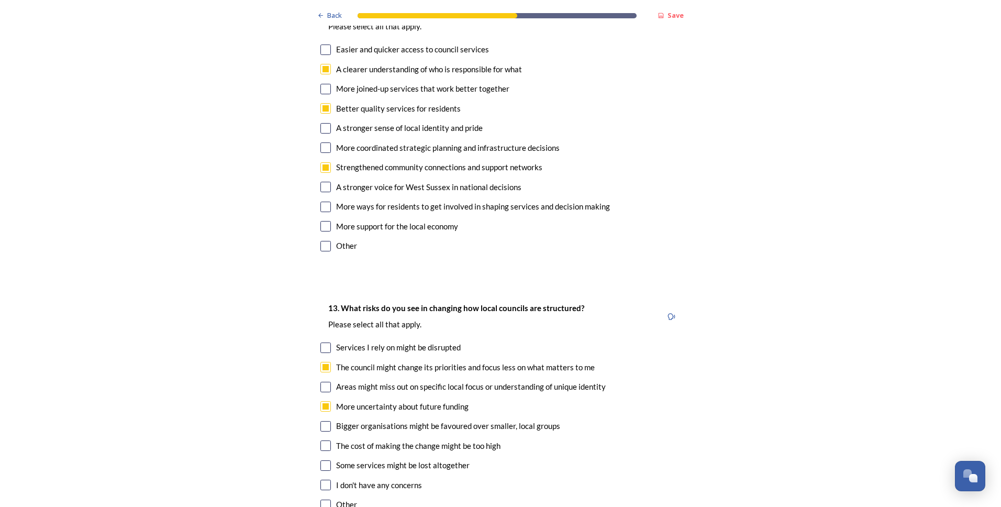
checkbox input "true"
click at [325, 441] on input "checkbox" at bounding box center [326, 446] width 10 height 10
checkbox input "true"
click at [325, 460] on input "checkbox" at bounding box center [326, 465] width 10 height 10
checkbox input "true"
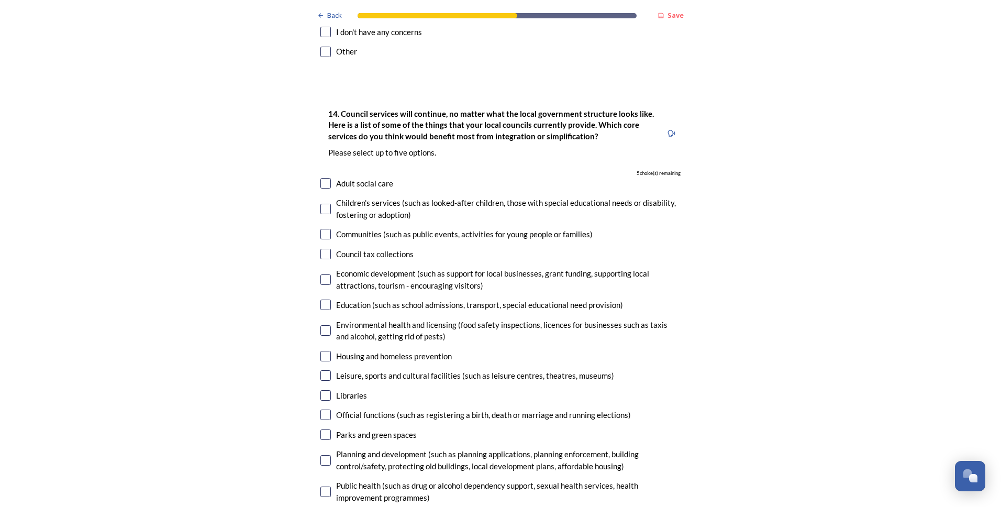
scroll to position [2462, 0]
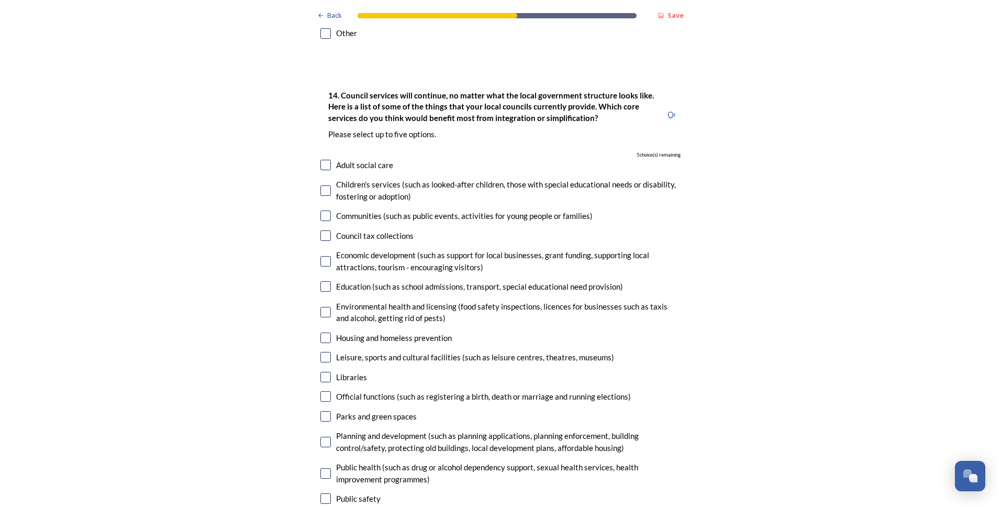
click at [324, 256] on input "checkbox" at bounding box center [326, 261] width 10 height 10
checkbox input "true"
click at [322, 333] on input "checkbox" at bounding box center [326, 338] width 10 height 10
checkbox input "true"
click at [326, 411] on input "checkbox" at bounding box center [326, 416] width 10 height 10
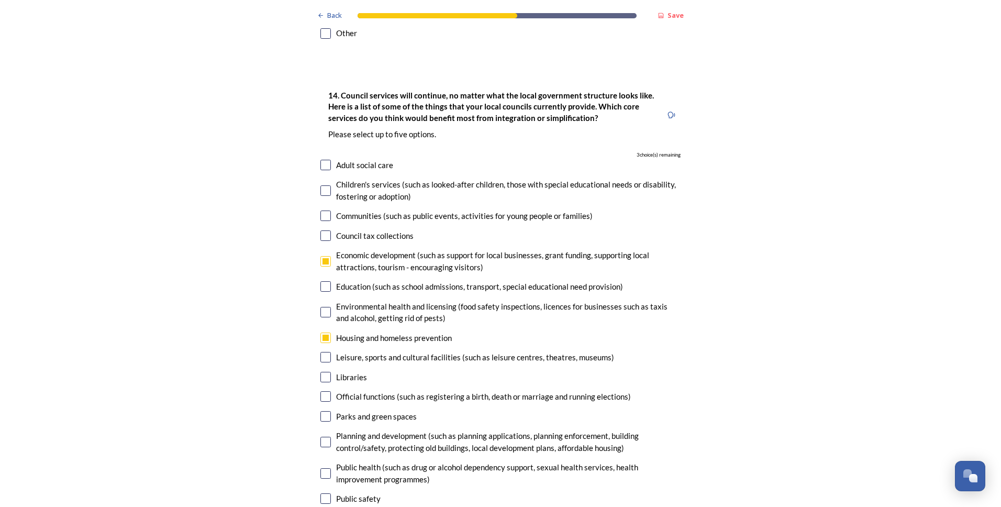
checkbox input "true"
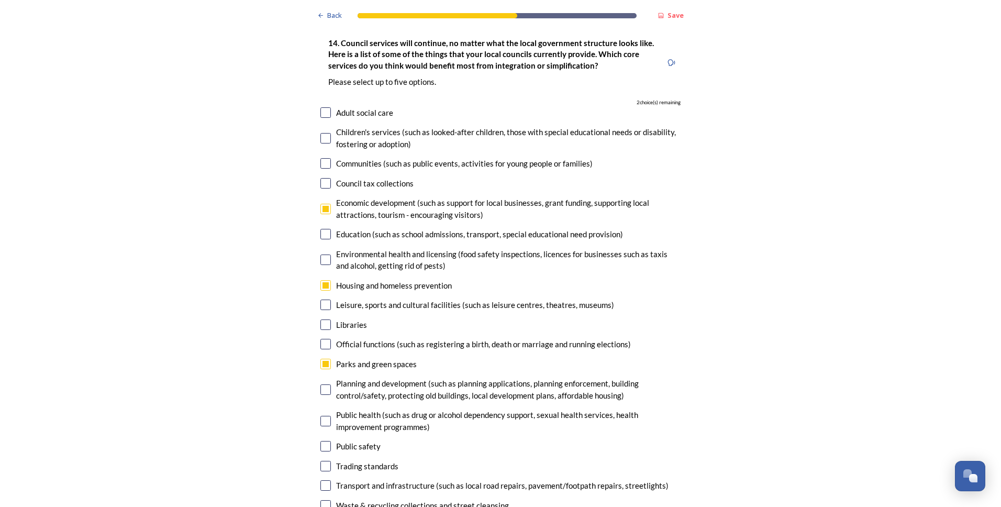
scroll to position [2567, 0]
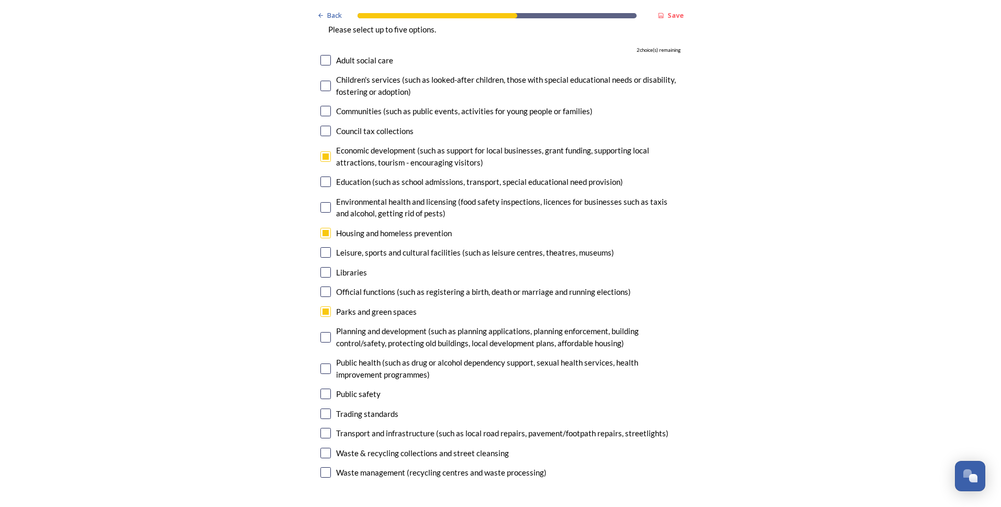
click at [322, 448] on input "checkbox" at bounding box center [326, 453] width 10 height 10
checkbox input "true"
click at [330, 428] on div "14. Council services will continue, no matter what the local government structu…" at bounding box center [500, 233] width 377 height 518
click at [324, 389] on input "checkbox" at bounding box center [326, 394] width 10 height 10
checkbox input "true"
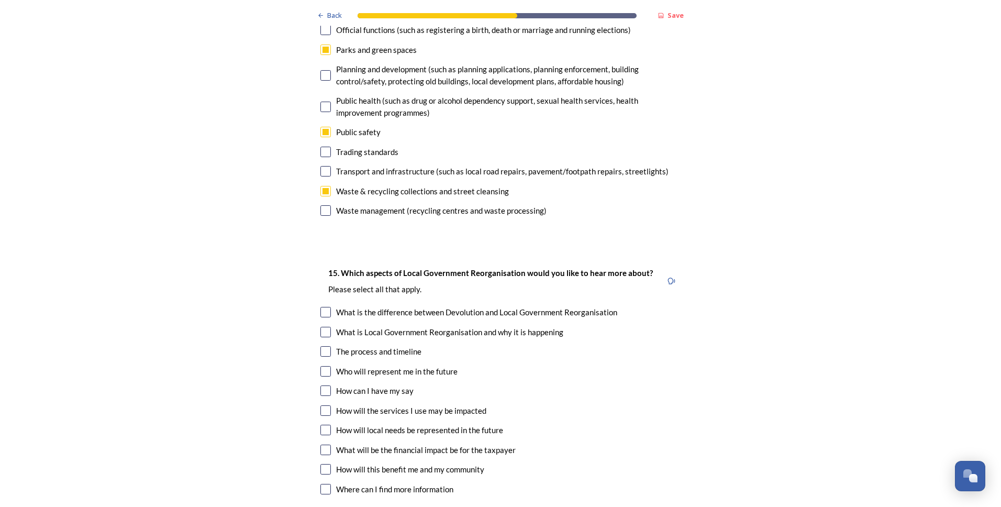
scroll to position [2881, 0]
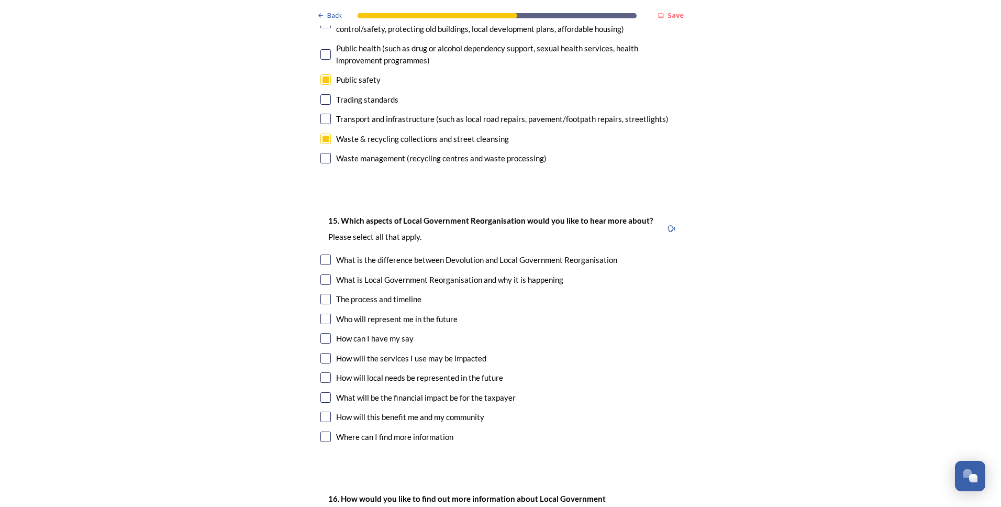
click at [400, 293] on div "The process and timeline" at bounding box center [378, 299] width 85 height 12
checkbox input "true"
click at [321, 353] on input "checkbox" at bounding box center [326, 358] width 10 height 10
checkbox input "true"
click at [326, 392] on input "checkbox" at bounding box center [326, 397] width 10 height 10
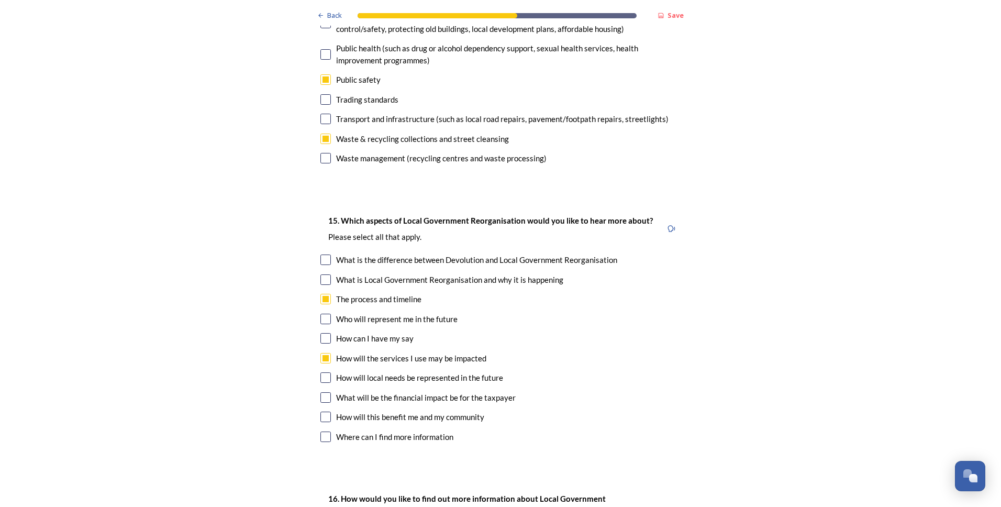
checkbox input "true"
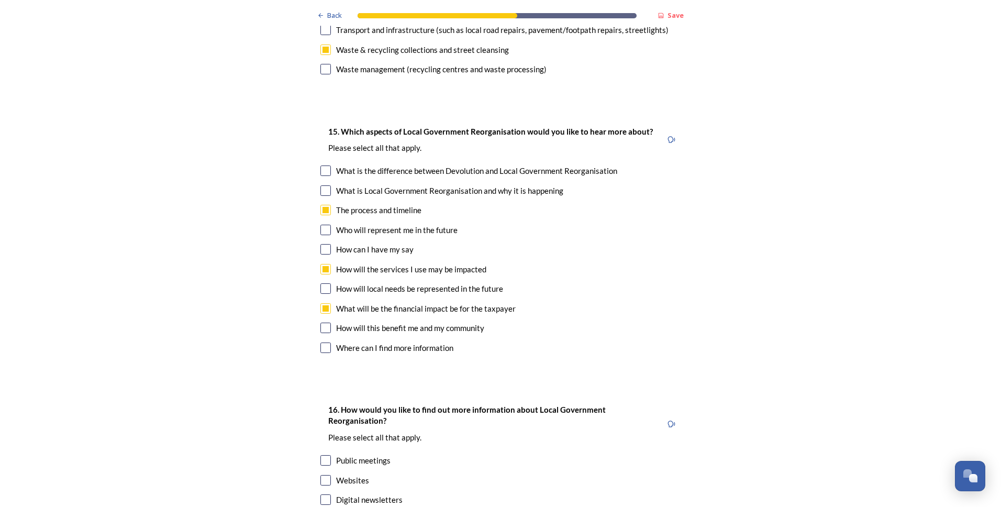
scroll to position [2986, 0]
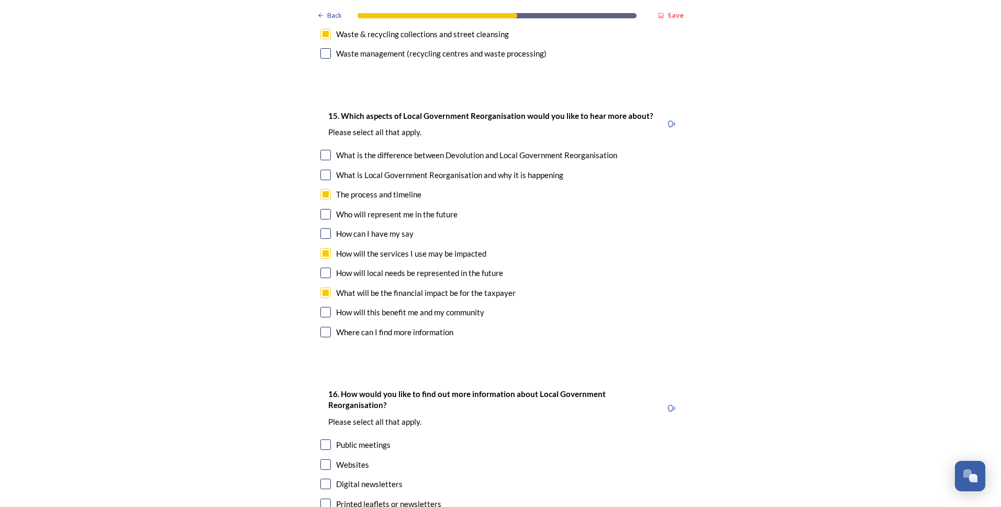
click at [325, 209] on input "checkbox" at bounding box center [326, 214] width 10 height 10
checkbox input "true"
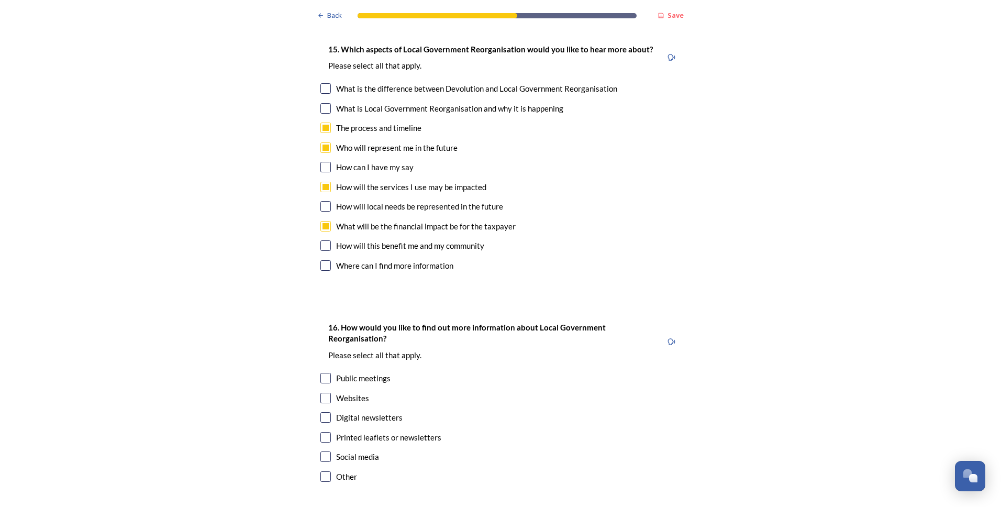
scroll to position [3090, 0]
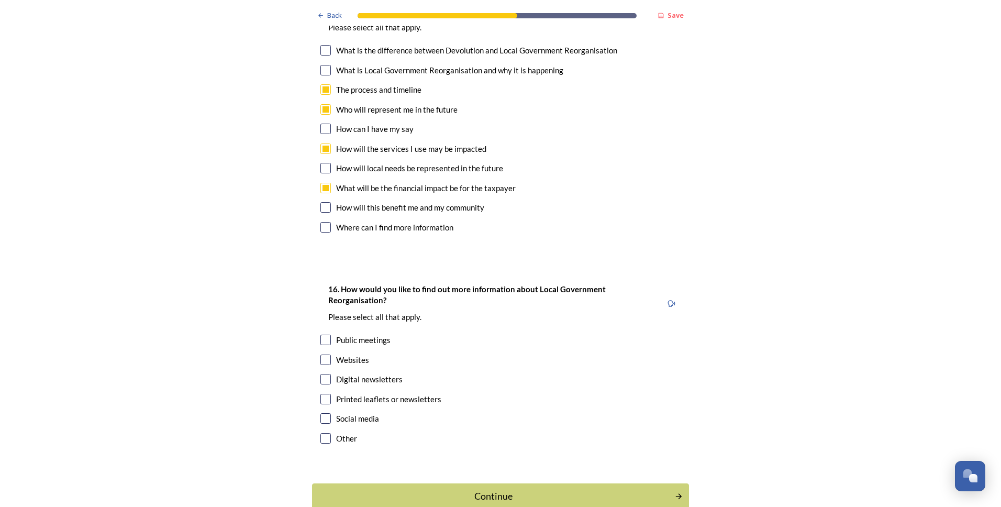
click at [323, 355] on input "checkbox" at bounding box center [326, 360] width 10 height 10
checkbox input "true"
click at [326, 374] on input "checkbox" at bounding box center [326, 379] width 10 height 10
checkbox input "true"
click at [318, 371] on div "16. How would you like to find out more information about Local Government Reor…" at bounding box center [500, 364] width 377 height 185
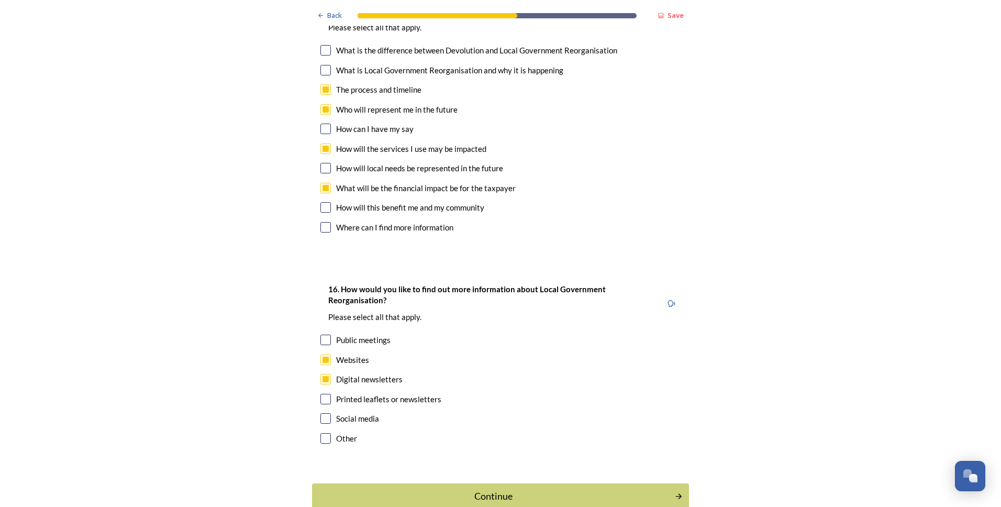
click at [329, 413] on div "Social media" at bounding box center [501, 419] width 360 height 12
checkbox input "true"
click at [466, 489] on div "Continue" at bounding box center [493, 496] width 355 height 14
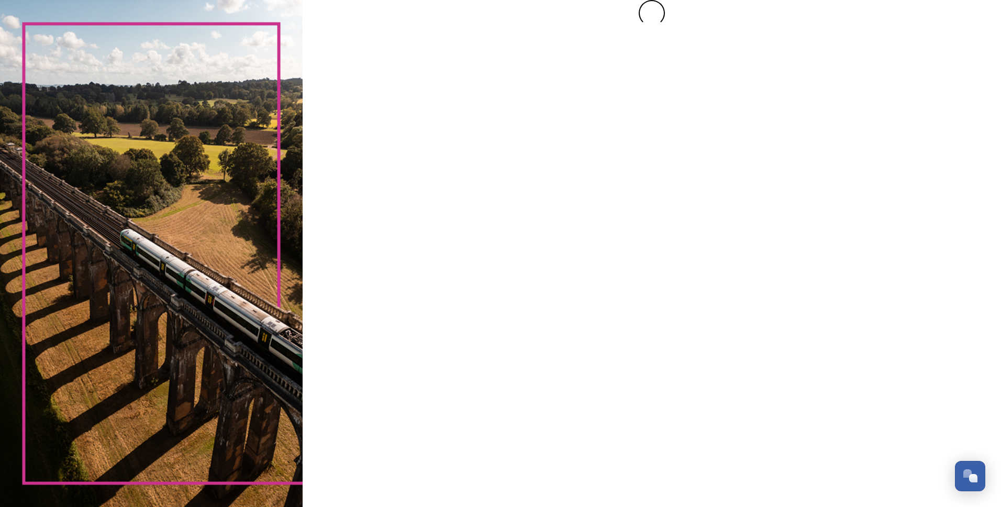
scroll to position [0, 0]
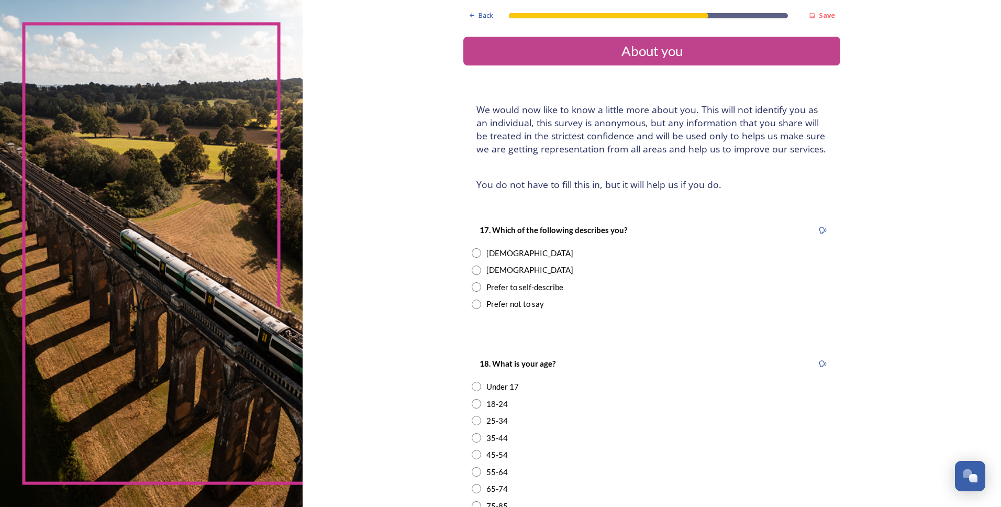
click at [473, 270] on input "radio" at bounding box center [476, 270] width 9 height 9
radio input "true"
click at [478, 420] on div "25-34" at bounding box center [652, 421] width 360 height 12
radio input "true"
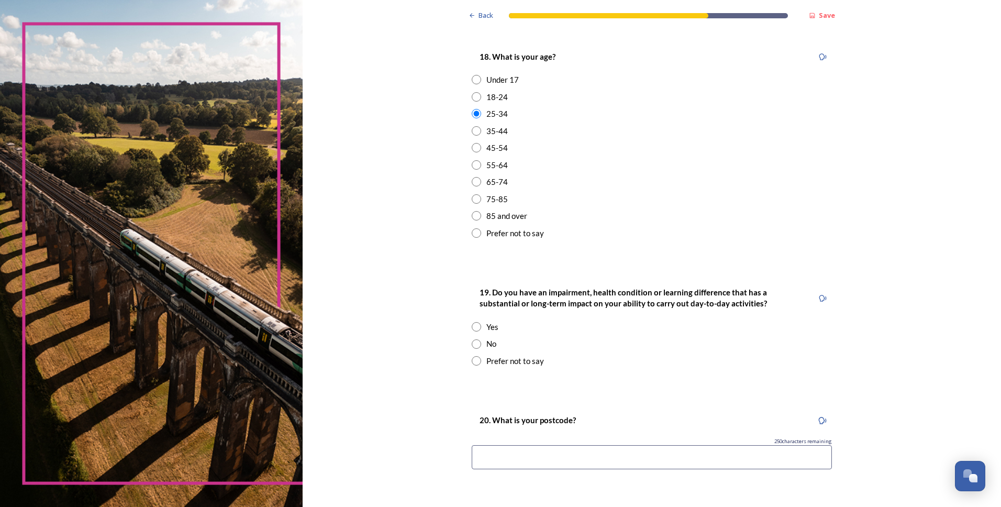
scroll to position [314, 0]
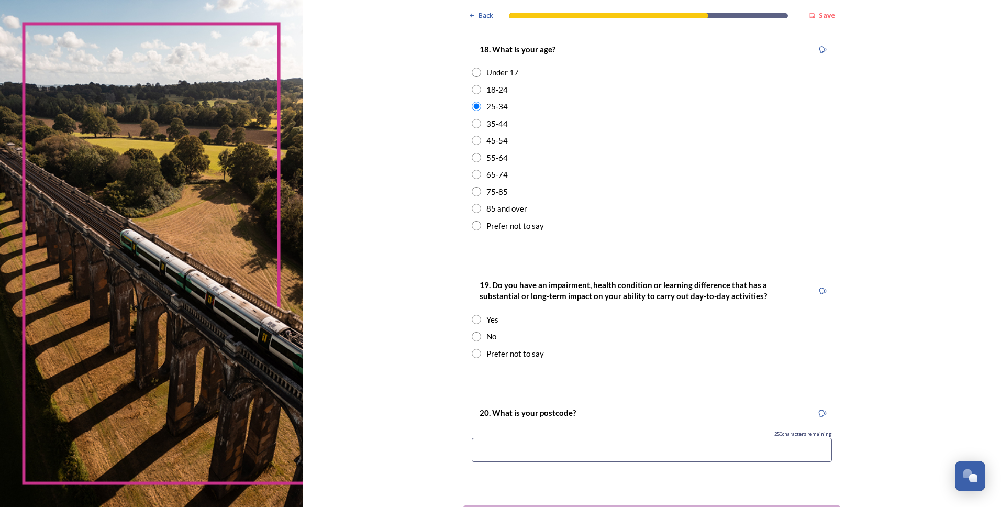
click at [472, 336] on input "radio" at bounding box center [476, 336] width 9 height 9
radio input "true"
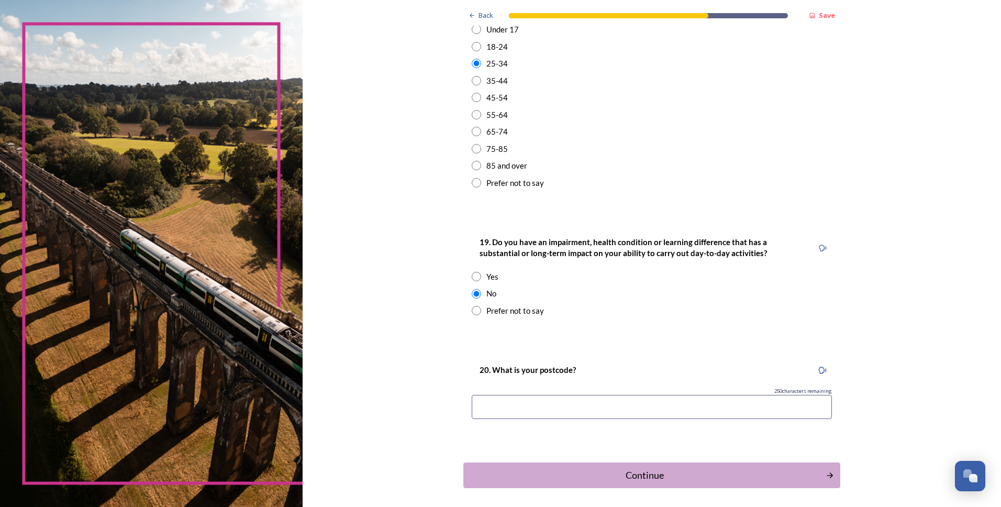
scroll to position [399, 0]
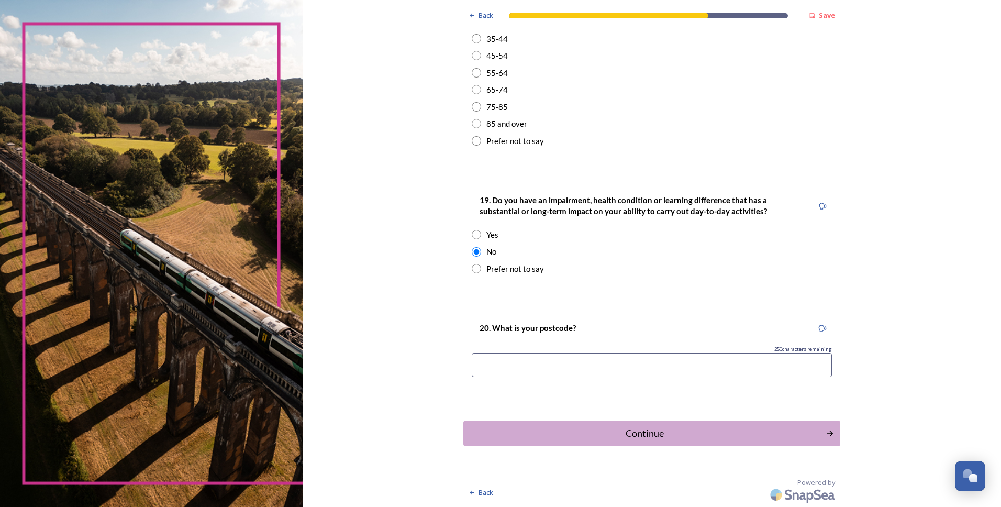
click at [529, 370] on input at bounding box center [652, 365] width 360 height 24
type input "RH10 8LP"
click at [556, 432] on div "Continue" at bounding box center [645, 433] width 355 height 14
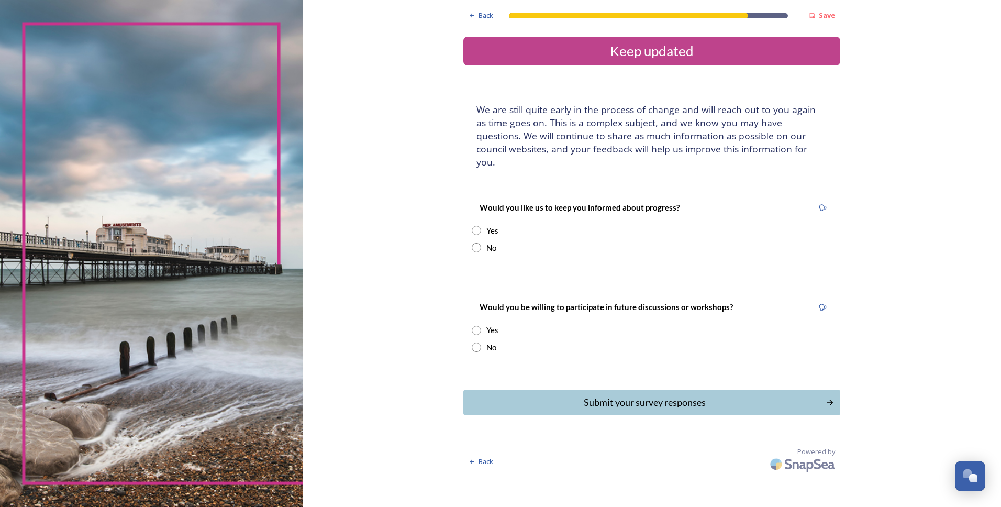
click at [475, 226] on input "radio" at bounding box center [476, 230] width 9 height 9
radio input "true"
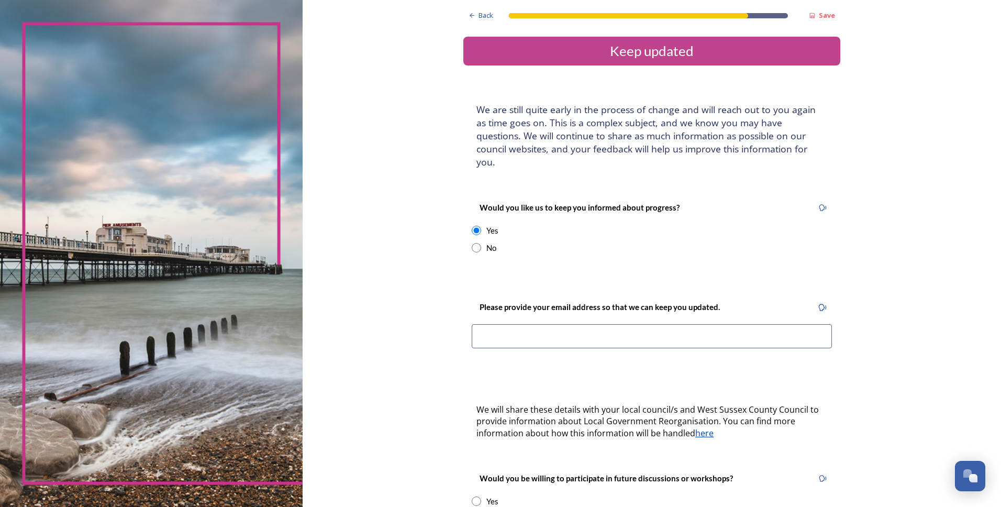
click at [526, 324] on input at bounding box center [652, 336] width 360 height 24
type input "mm.pannett@gmail.com"
click at [464, 362] on div "Back Save Keep updated We are still quite early in the process of change and wi…" at bounding box center [652, 323] width 377 height 647
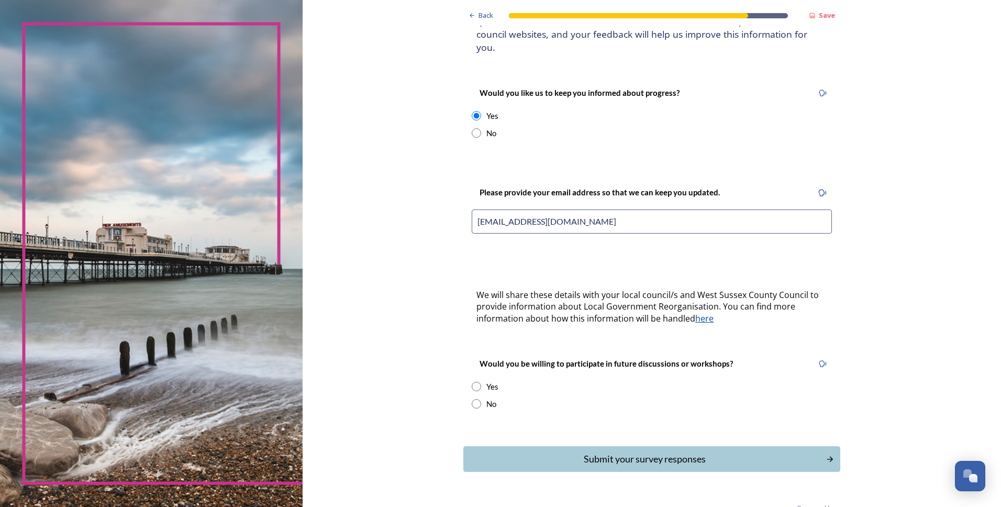
scroll to position [127, 0]
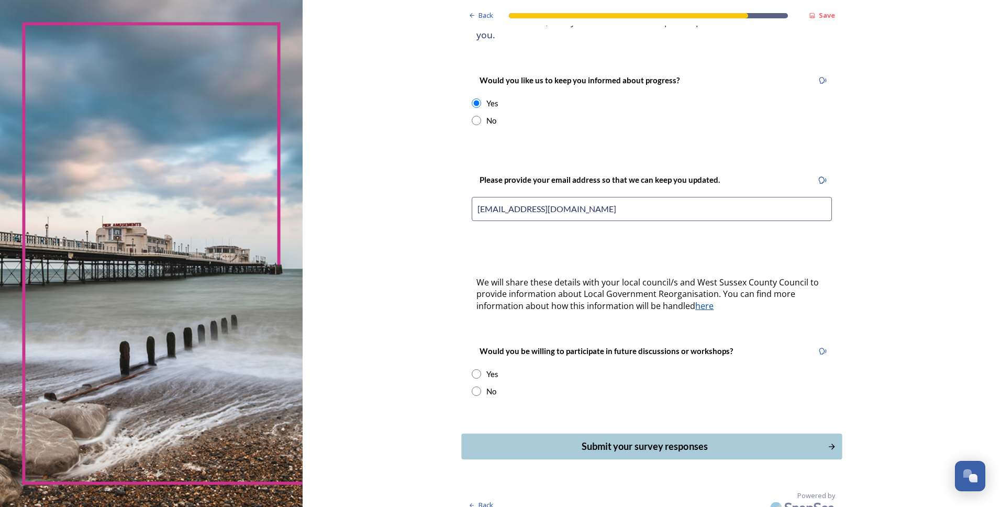
click at [590, 439] on div "Submit your survey responses" at bounding box center [645, 446] width 355 height 14
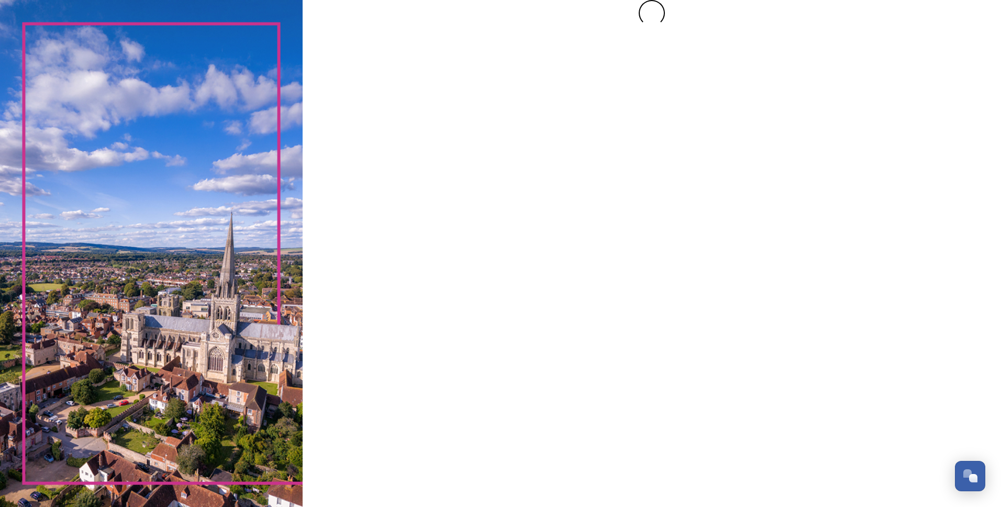
scroll to position [0, 0]
